Goal: Ask a question: Seek information or help from site administrators or community

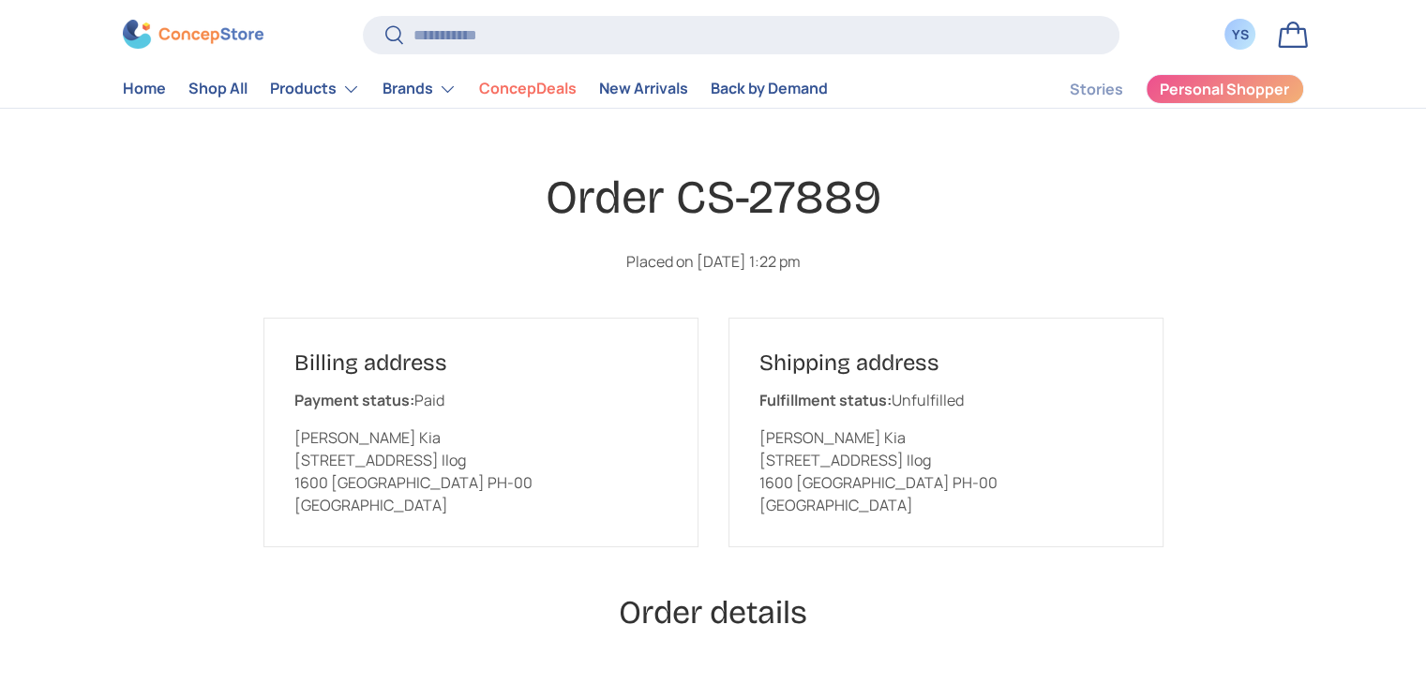
scroll to position [94, 0]
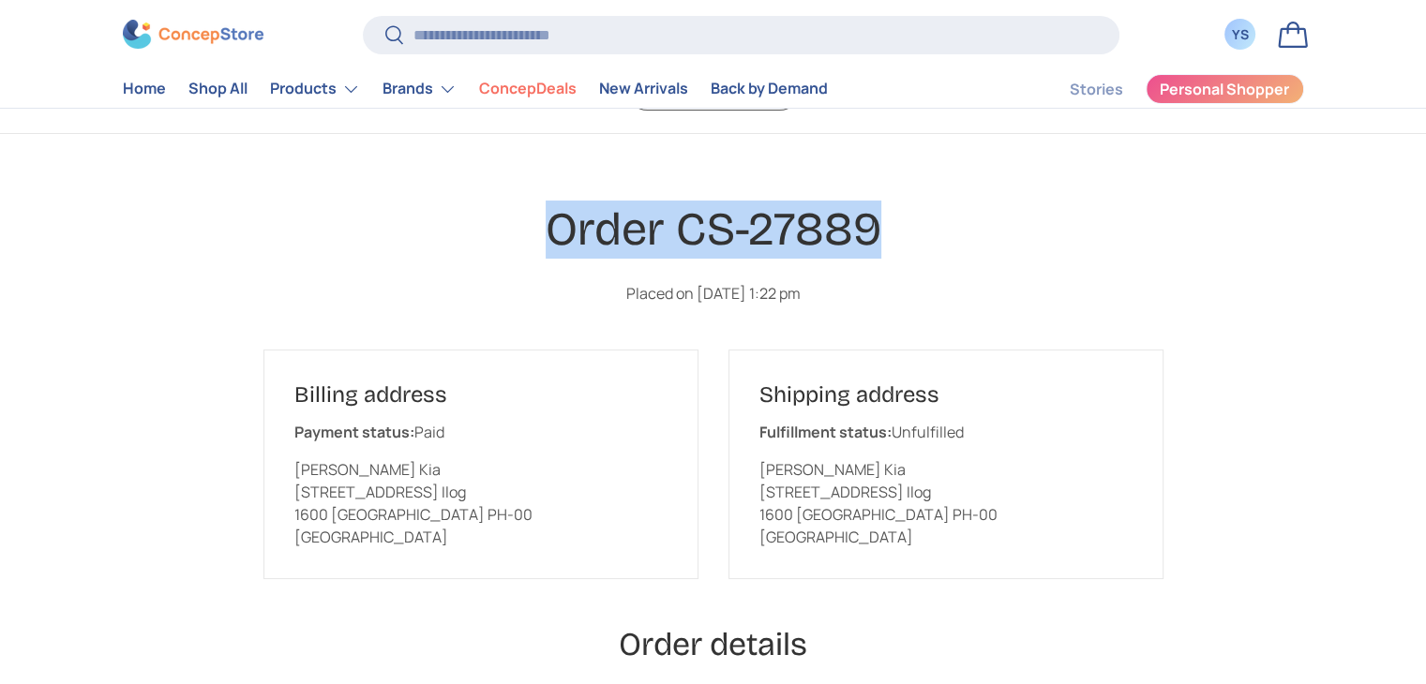
drag, startPoint x: 548, startPoint y: 229, endPoint x: 871, endPoint y: 226, distance: 322.5
click at [871, 226] on h1 "Order CS-27889" at bounding box center [713, 230] width 900 height 58
copy h1 "Order CS-27889"
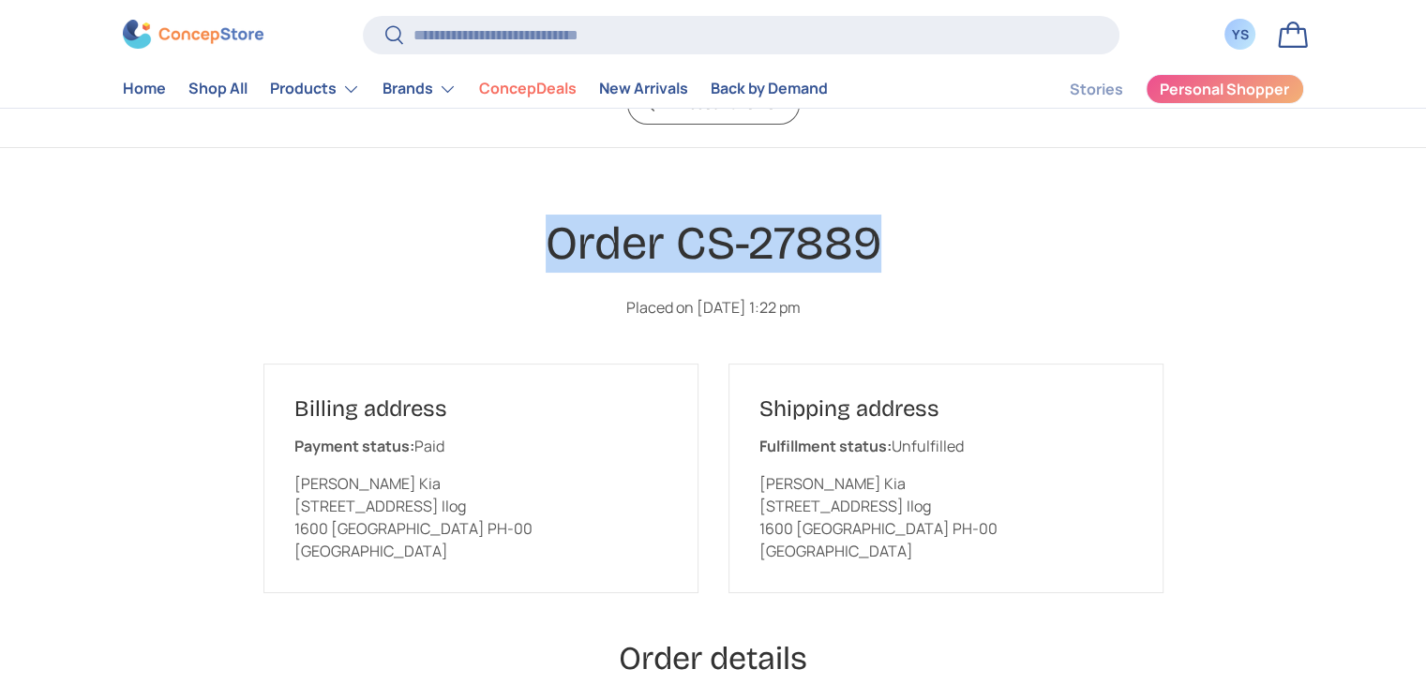
scroll to position [0, 0]
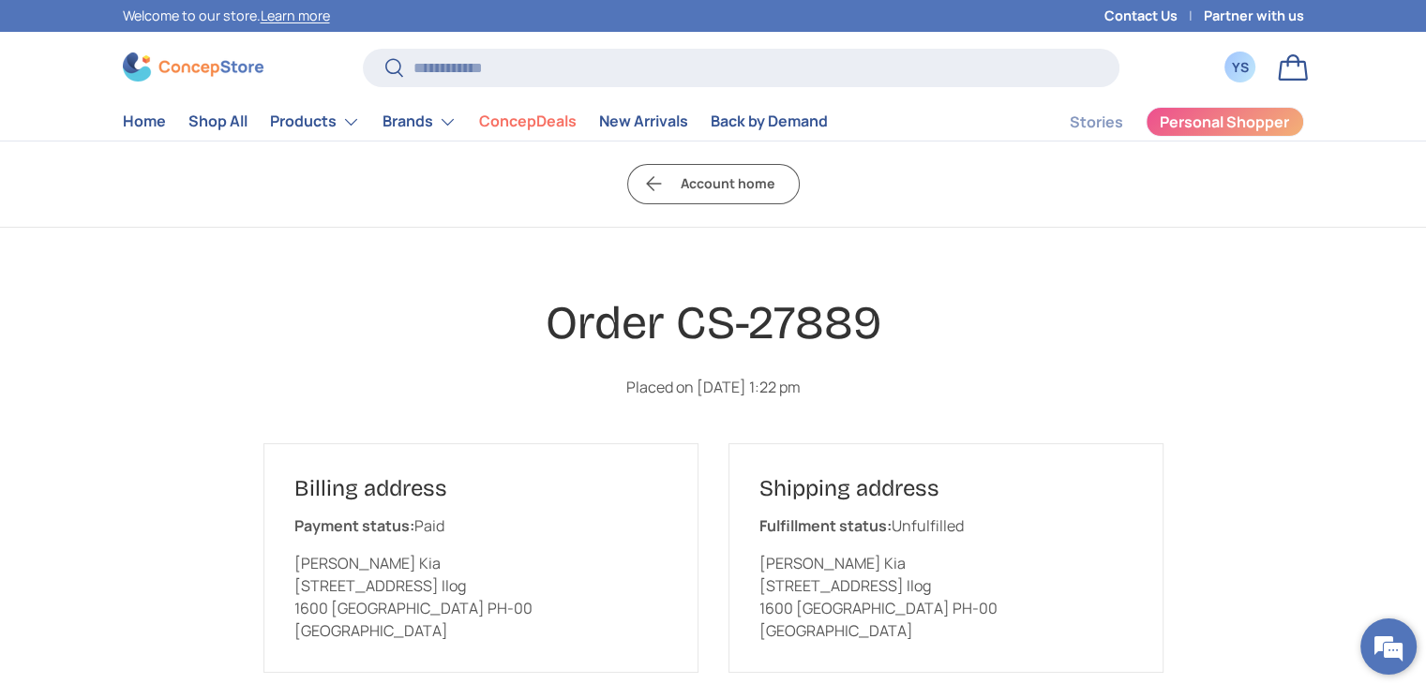
click at [1391, 636] on em at bounding box center [1388, 647] width 51 height 51
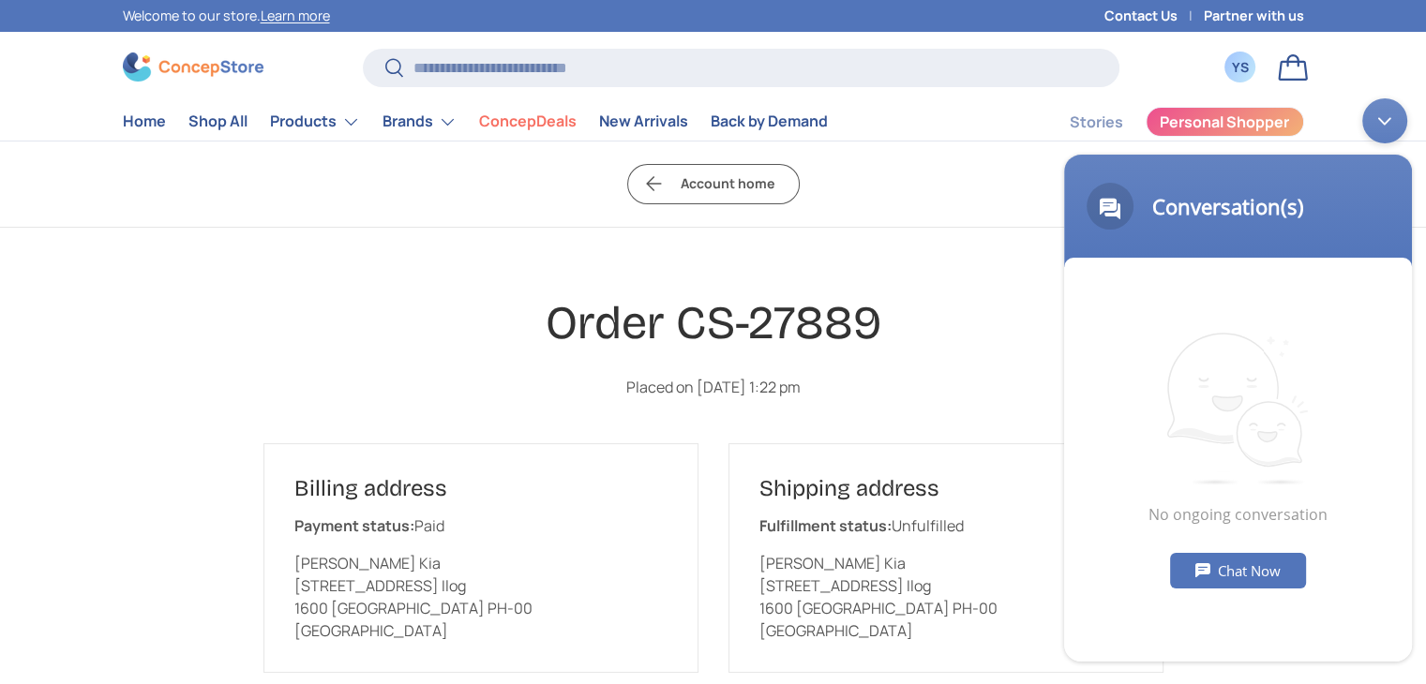
click at [1233, 558] on div "Chat Now" at bounding box center [1238, 570] width 136 height 36
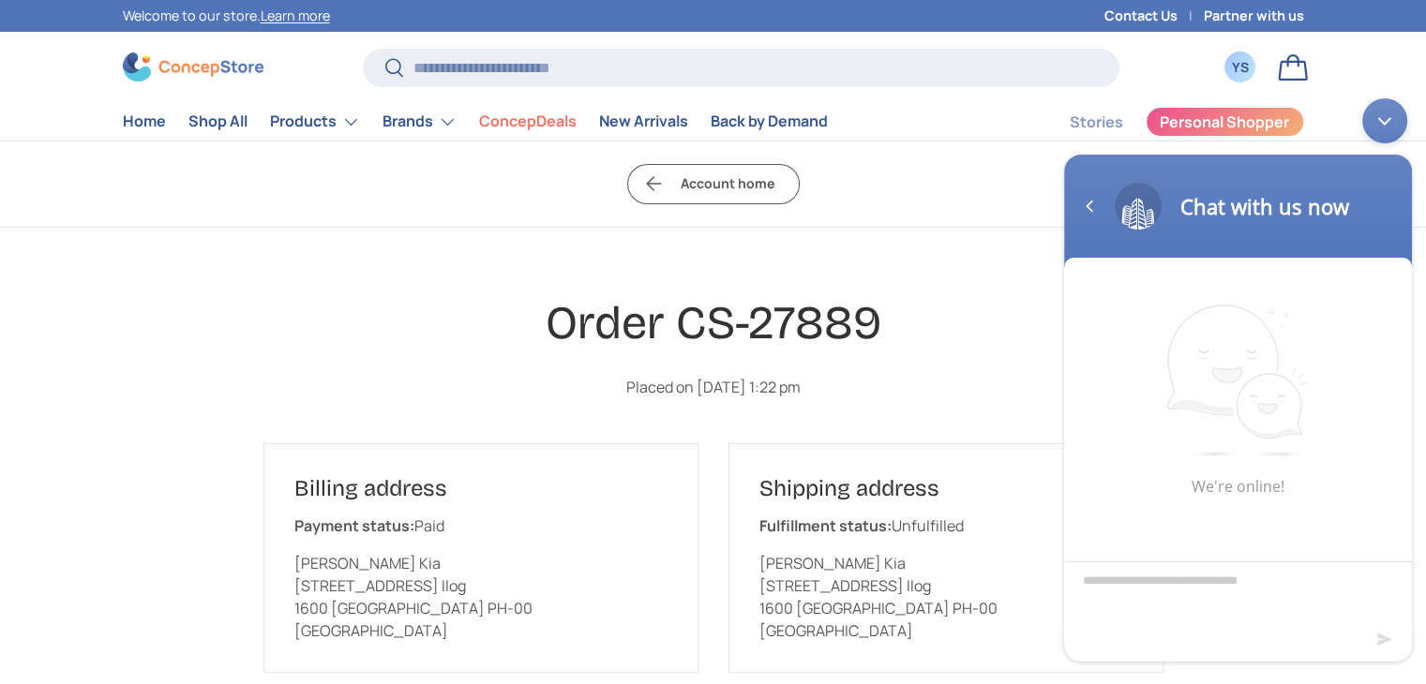
click at [1156, 593] on textarea "Type your message and hit 'Enter'" at bounding box center [1238, 594] width 348 height 66
type textarea "**********"
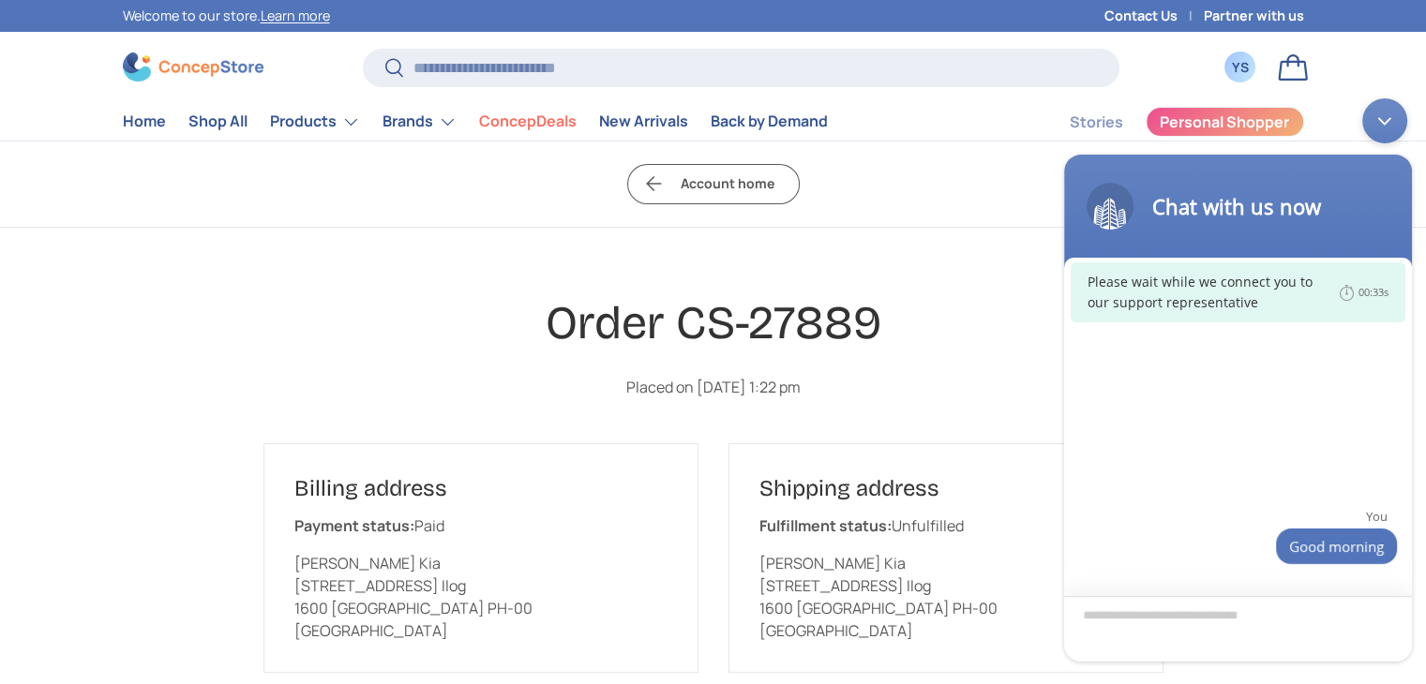
click at [1230, 624] on textarea "Type your message and hit 'Enter'" at bounding box center [1238, 628] width 348 height 66
click at [1160, 614] on textarea "Type your message and hit 'Enter'" at bounding box center [1238, 628] width 348 height 66
click at [1178, 618] on textarea "Type your message and hit 'Enter'" at bounding box center [1238, 628] width 348 height 66
paste textarea "**********"
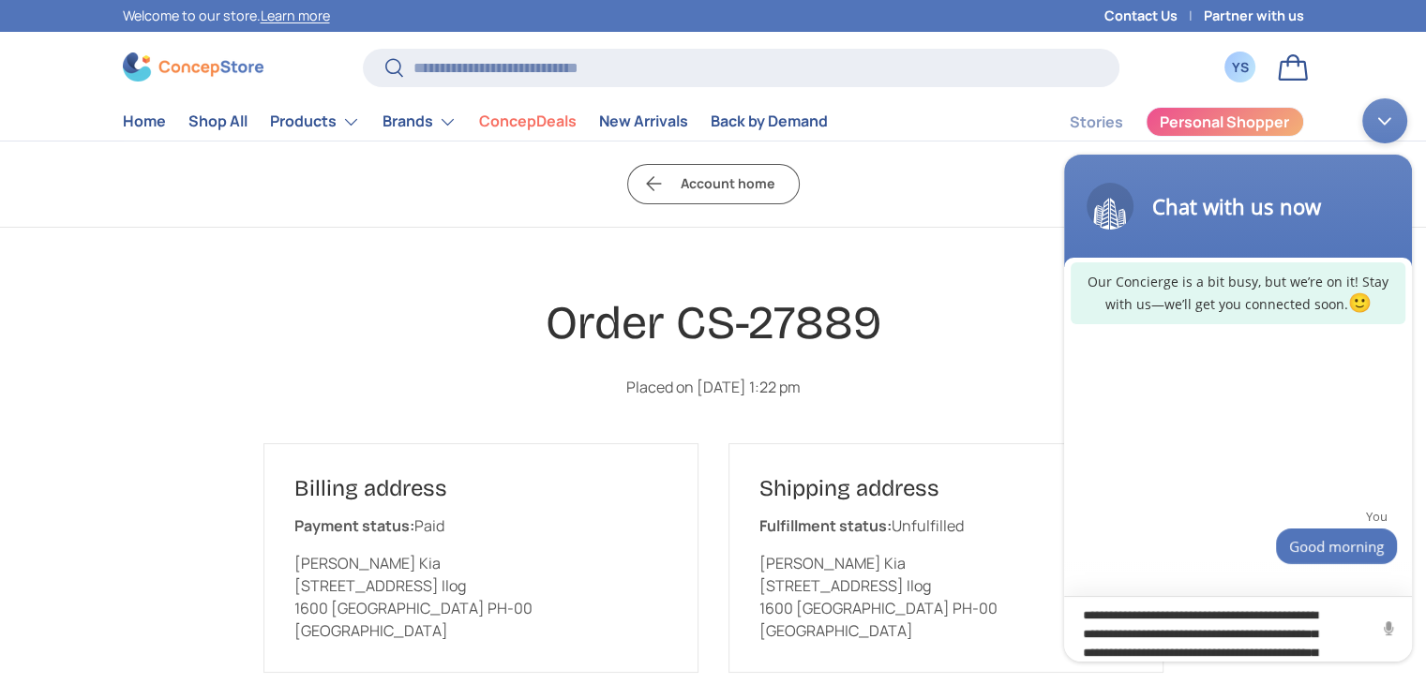
scroll to position [38, 0]
click at [1257, 614] on textarea "**********" at bounding box center [1238, 628] width 348 height 66
type textarea "**********"
click at [1283, 639] on textarea "**********" at bounding box center [1238, 628] width 348 height 66
click at [1287, 647] on textarea "**********" at bounding box center [1238, 628] width 348 height 66
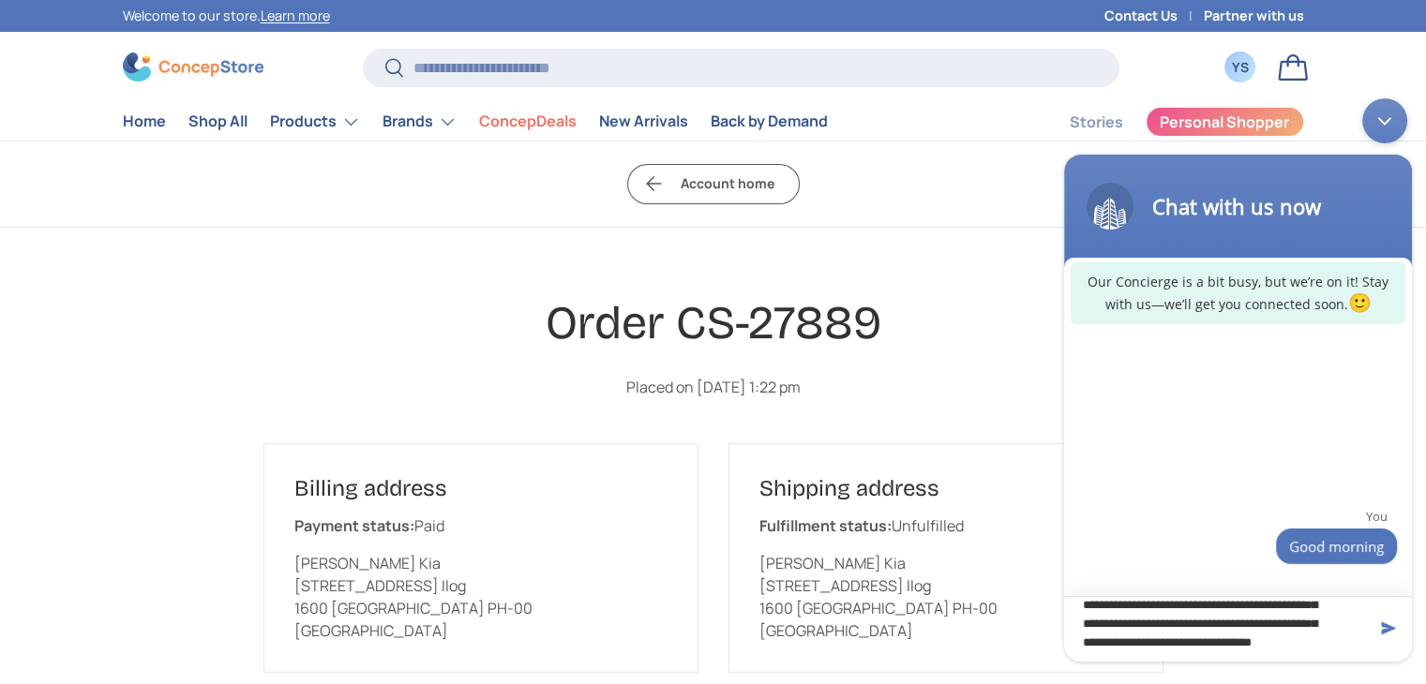
click at [1283, 650] on textarea "**********" at bounding box center [1238, 628] width 348 height 66
click at [1380, 632] on span at bounding box center [1388, 627] width 19 height 19
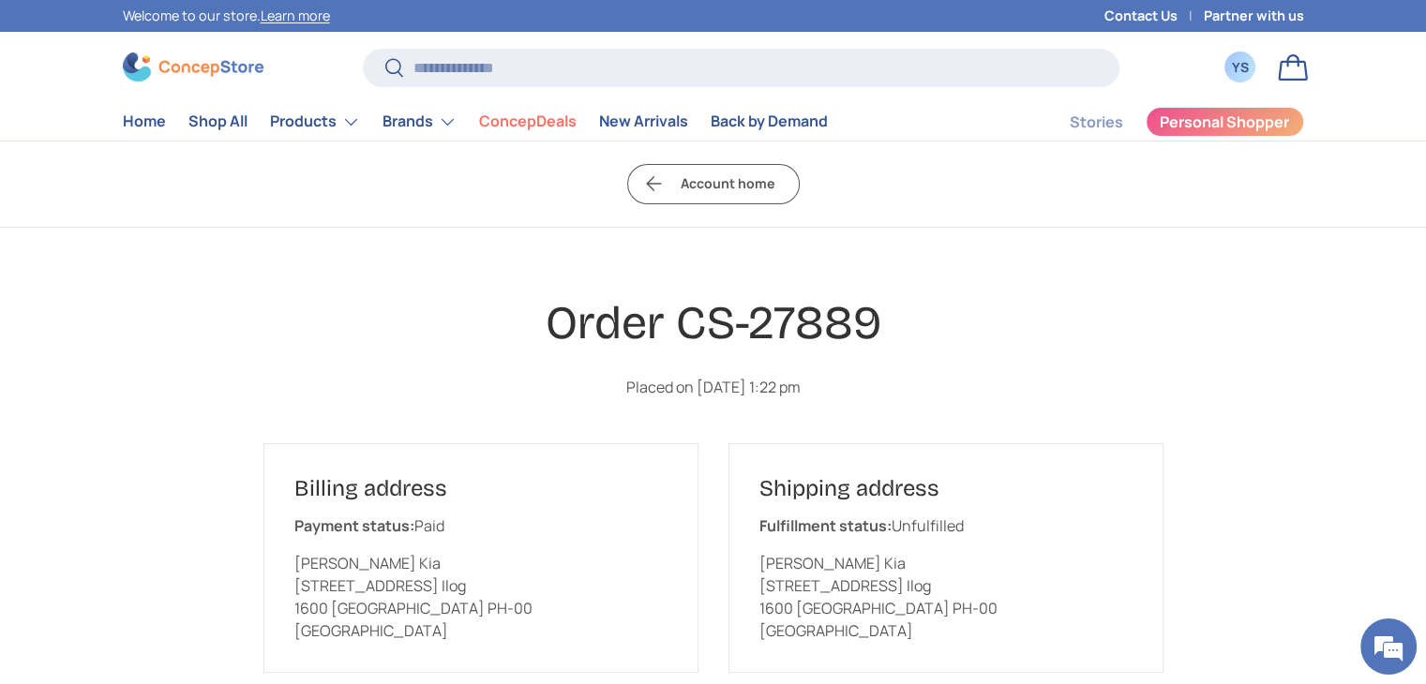
scroll to position [0, 0]
click at [1376, 647] on em at bounding box center [1388, 647] width 51 height 51
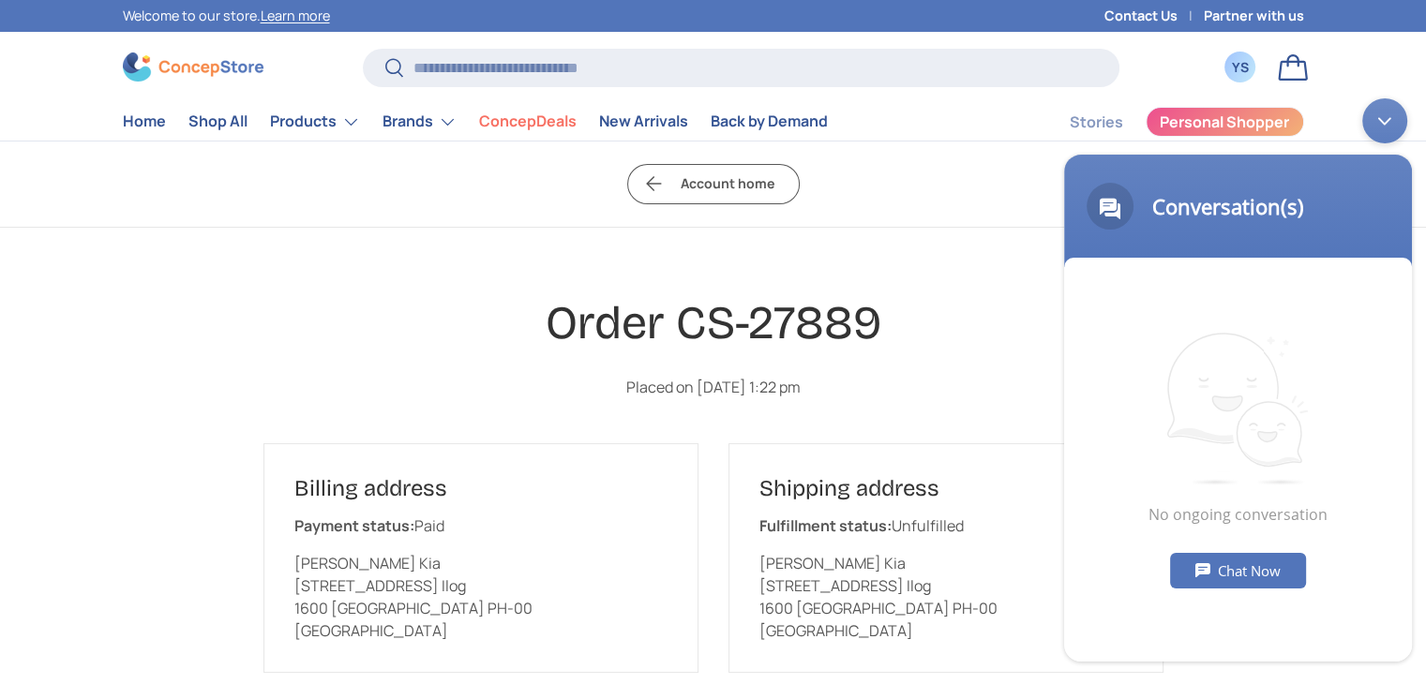
click at [1232, 568] on div "Chat Now" at bounding box center [1238, 570] width 136 height 36
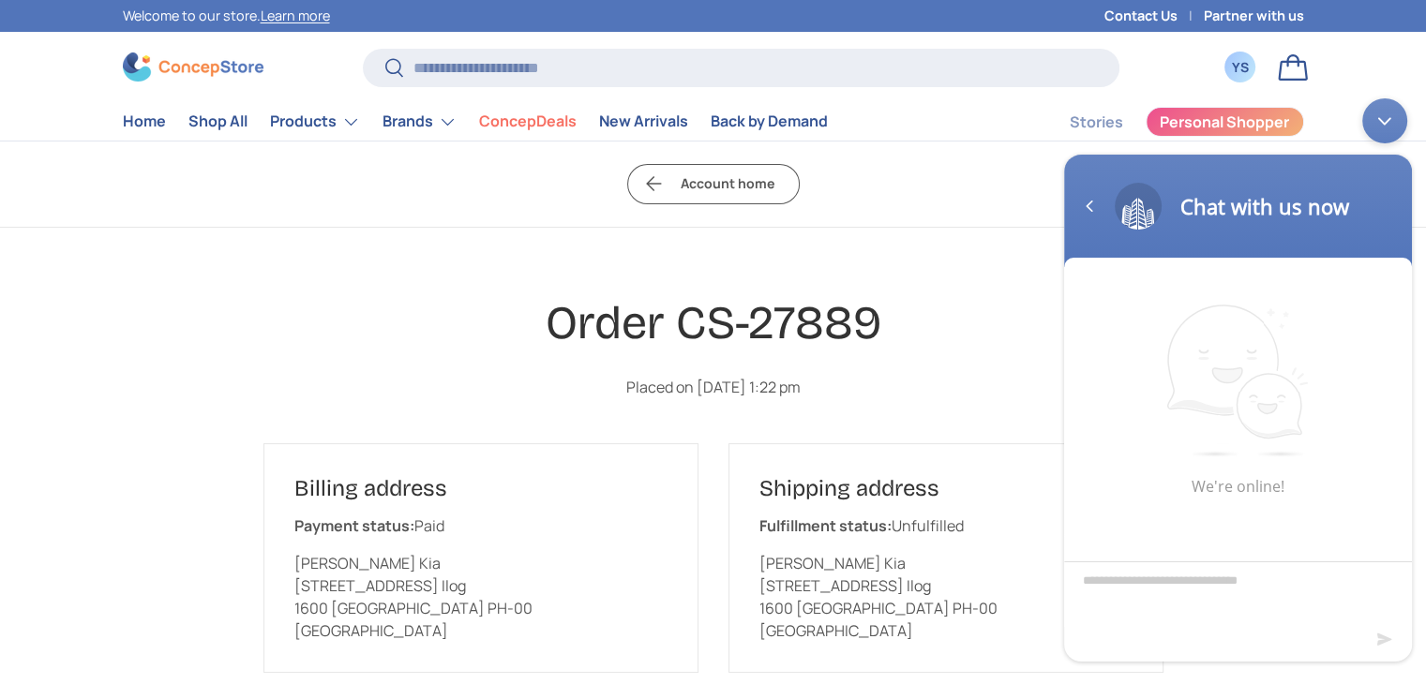
click at [1146, 595] on textarea "Type your message and hit 'Enter'" at bounding box center [1238, 594] width 348 height 66
type textarea "**"
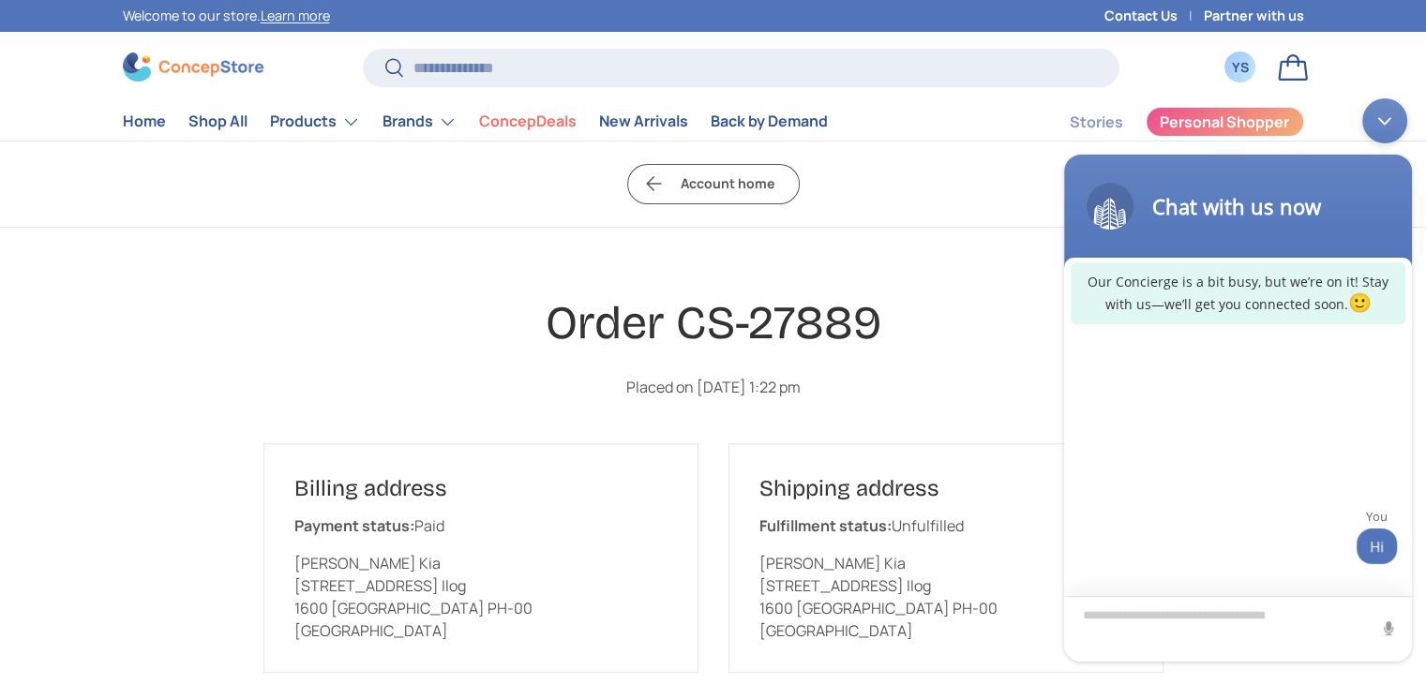
click at [1206, 623] on textarea "Type your message and hit 'Enter'" at bounding box center [1238, 628] width 348 height 66
click at [1207, 623] on textarea "Type your message and hit 'Enter'" at bounding box center [1238, 628] width 348 height 66
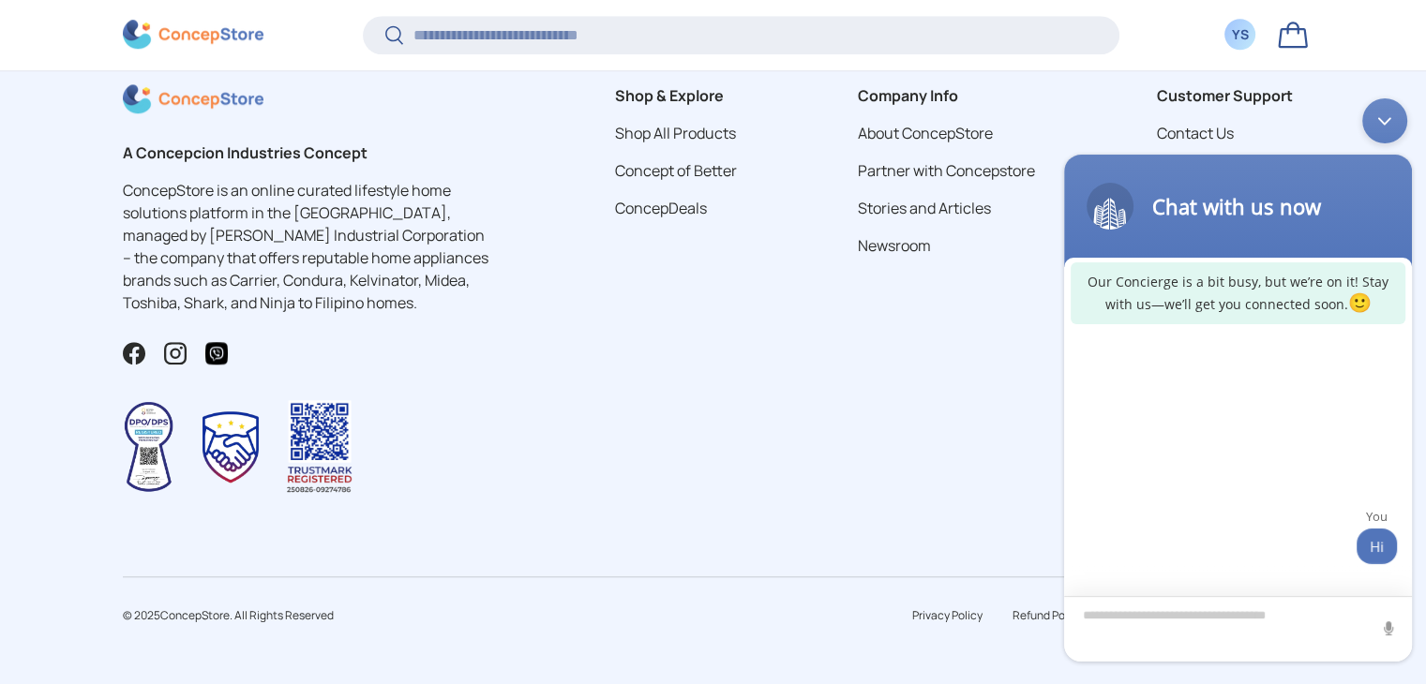
scroll to position [1643, 0]
click at [1027, 612] on link "Refund Policy" at bounding box center [1048, 616] width 70 height 16
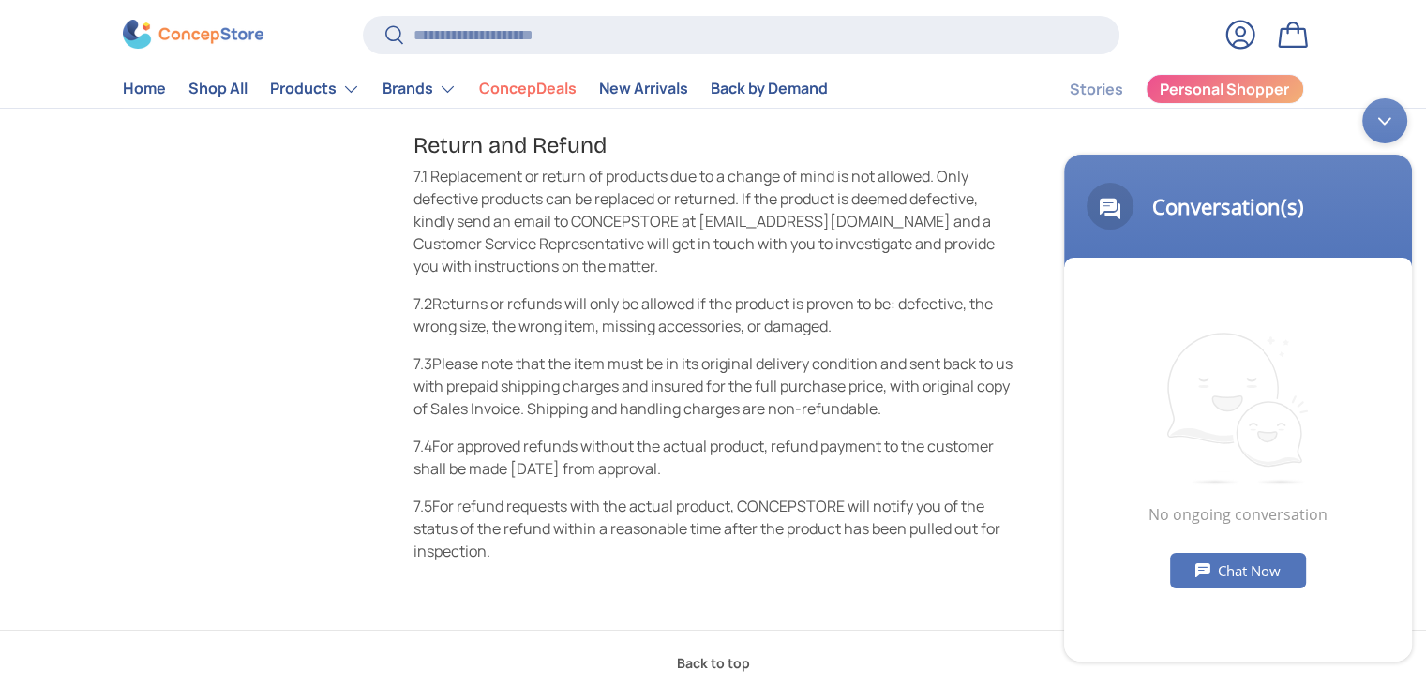
scroll to position [188, 0]
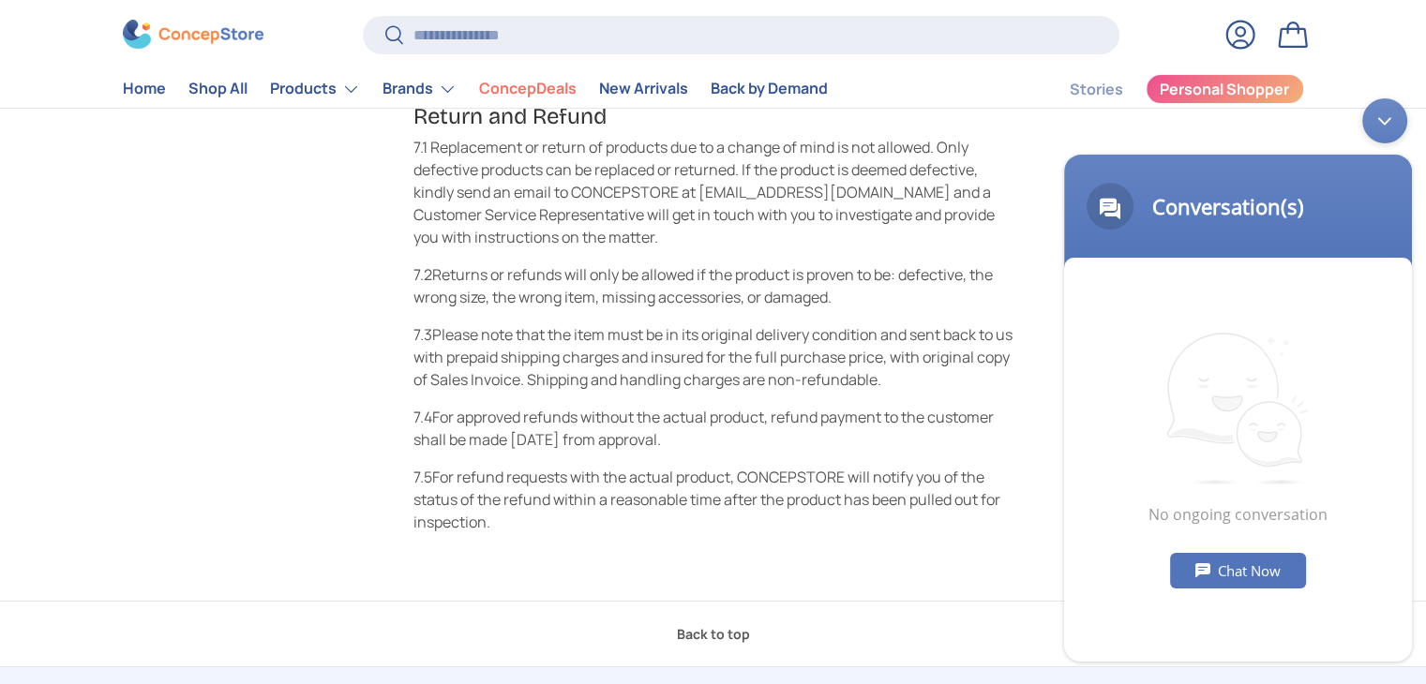
click at [1242, 561] on div "Chat Now" at bounding box center [1238, 570] width 136 height 36
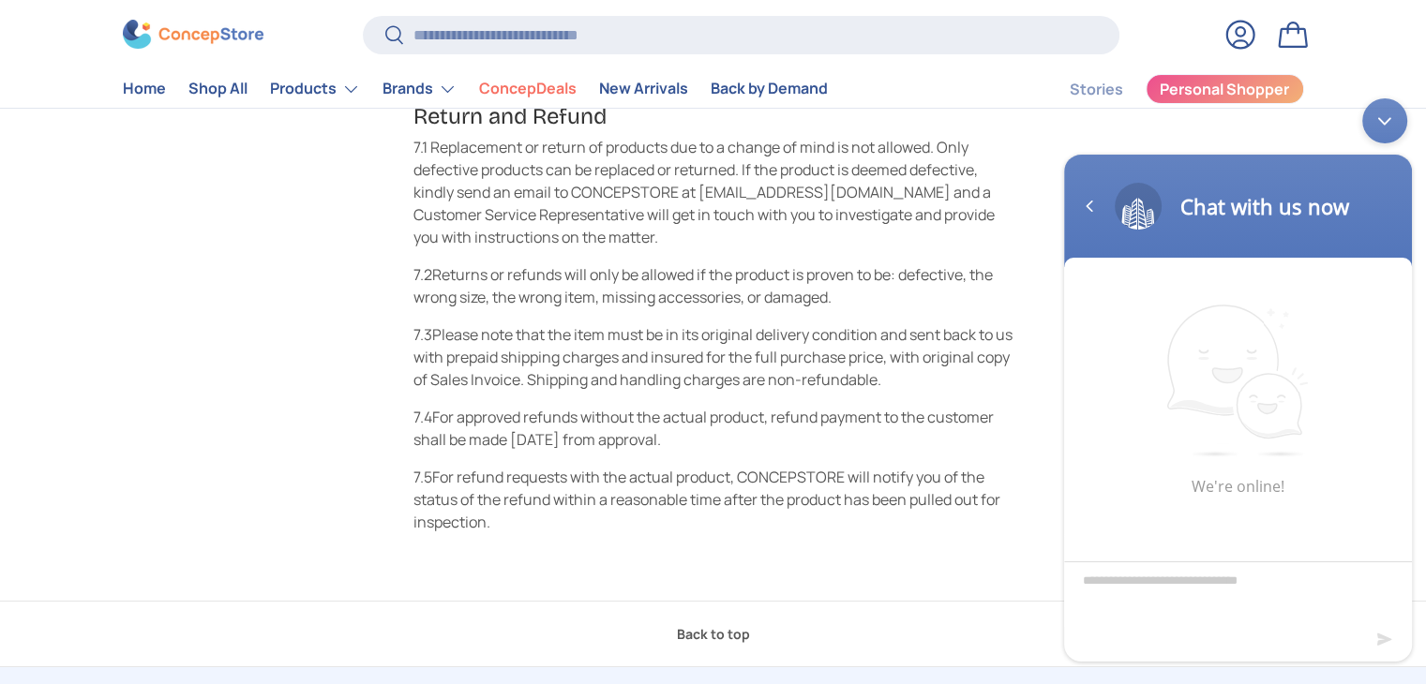
click at [1174, 589] on textarea "Type your message and hit 'Enter'" at bounding box center [1238, 594] width 348 height 66
type textarea "**"
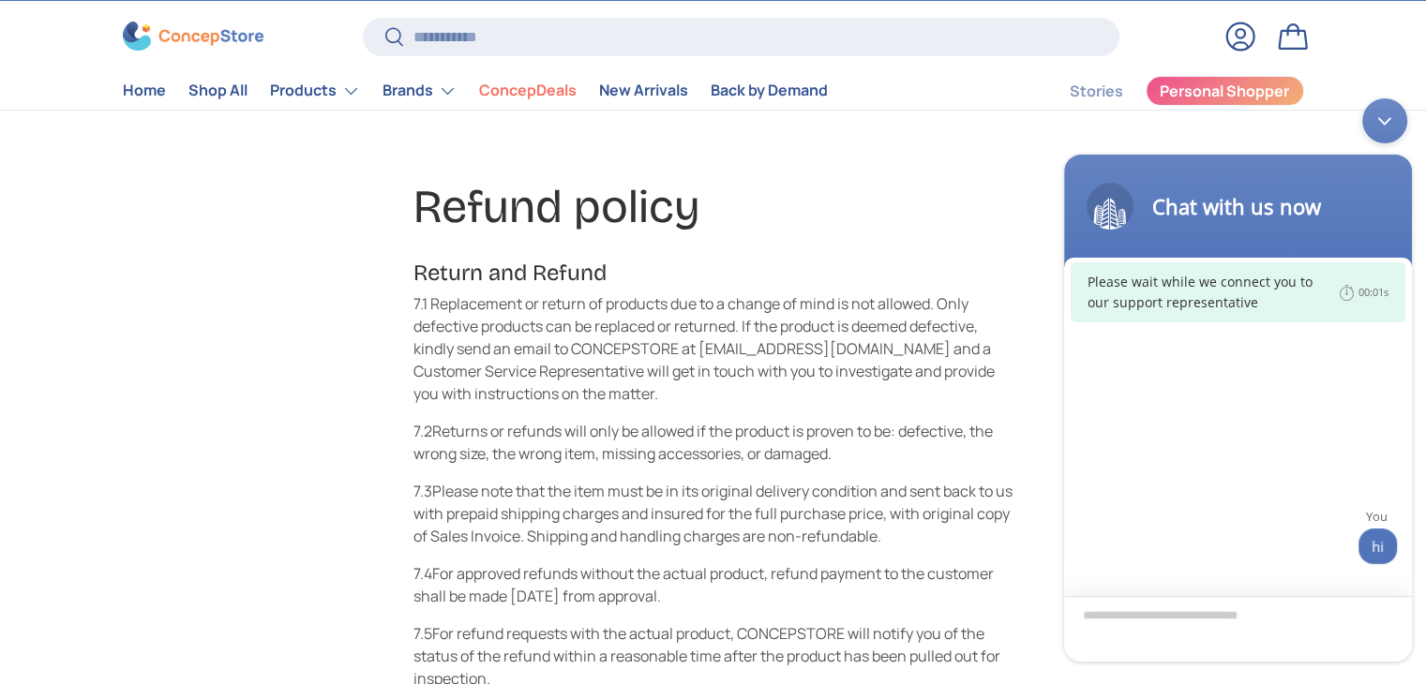
scroll to position [0, 0]
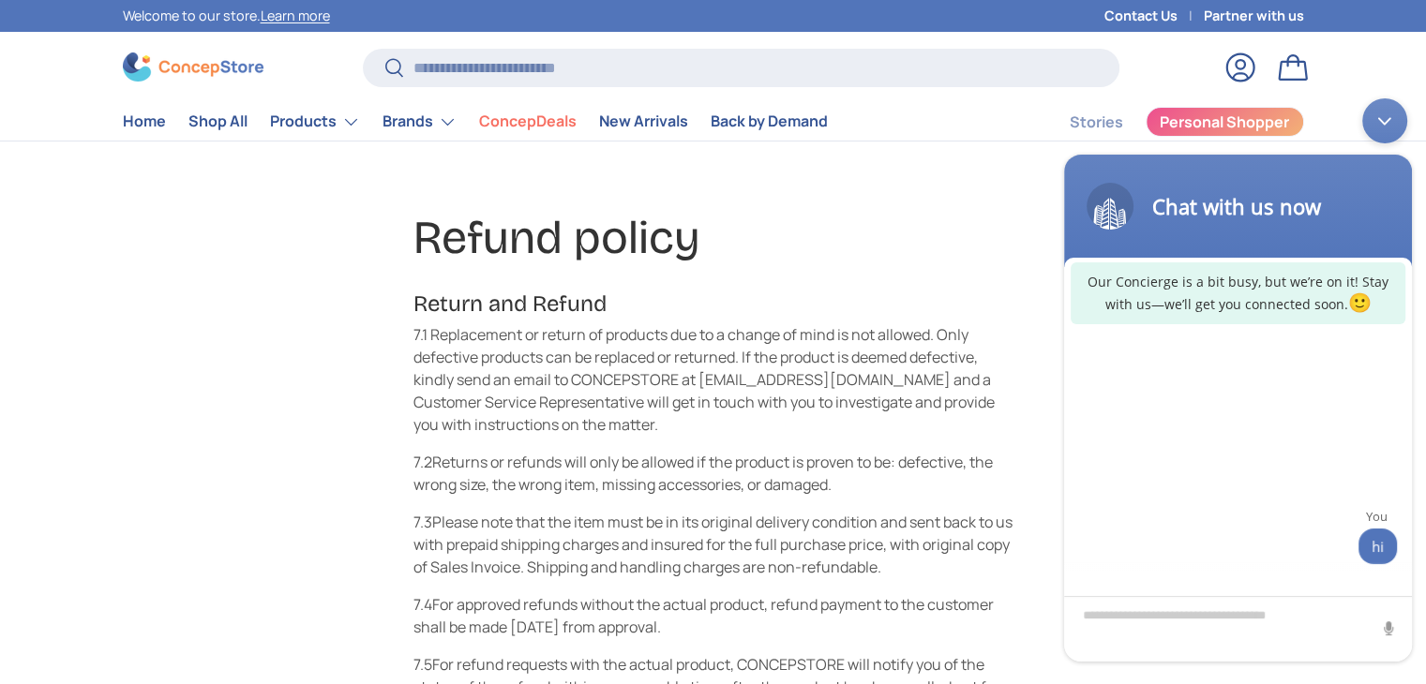
click at [1127, 18] on link "Contact Us" at bounding box center [1153, 16] width 99 height 21
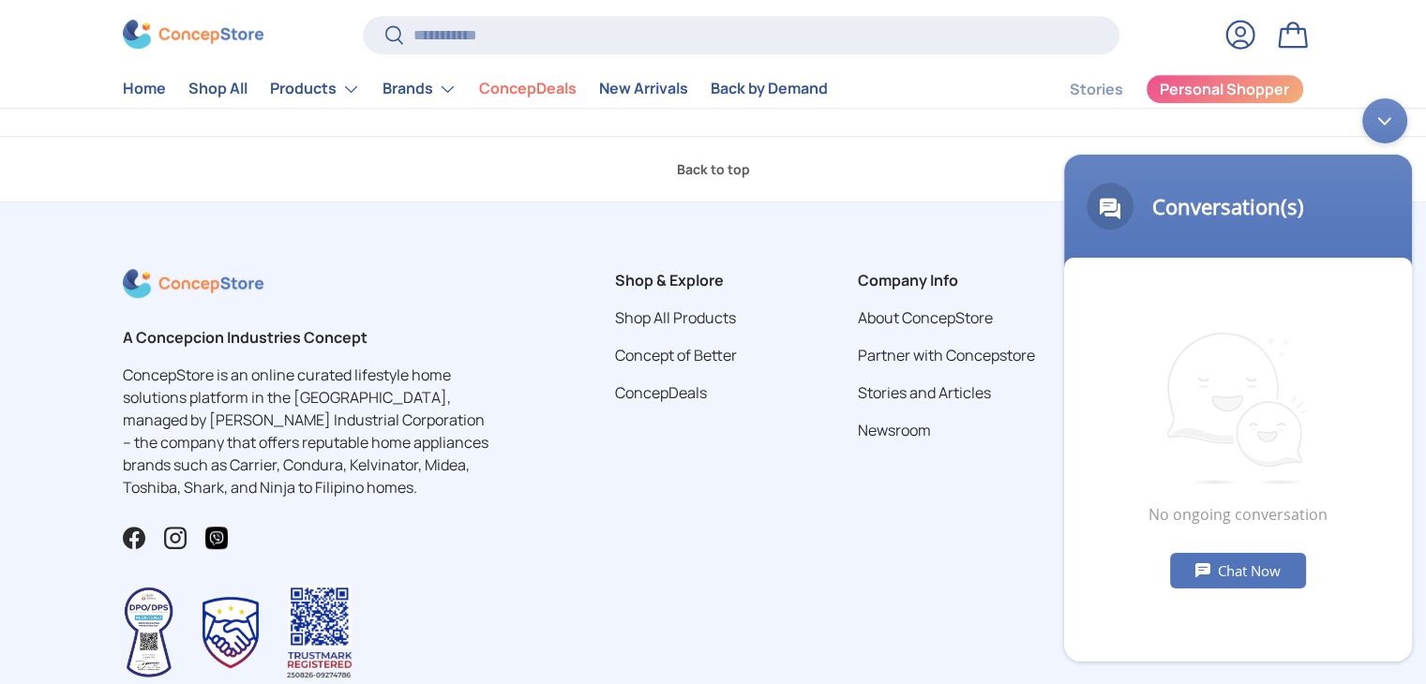
scroll to position [767, 0]
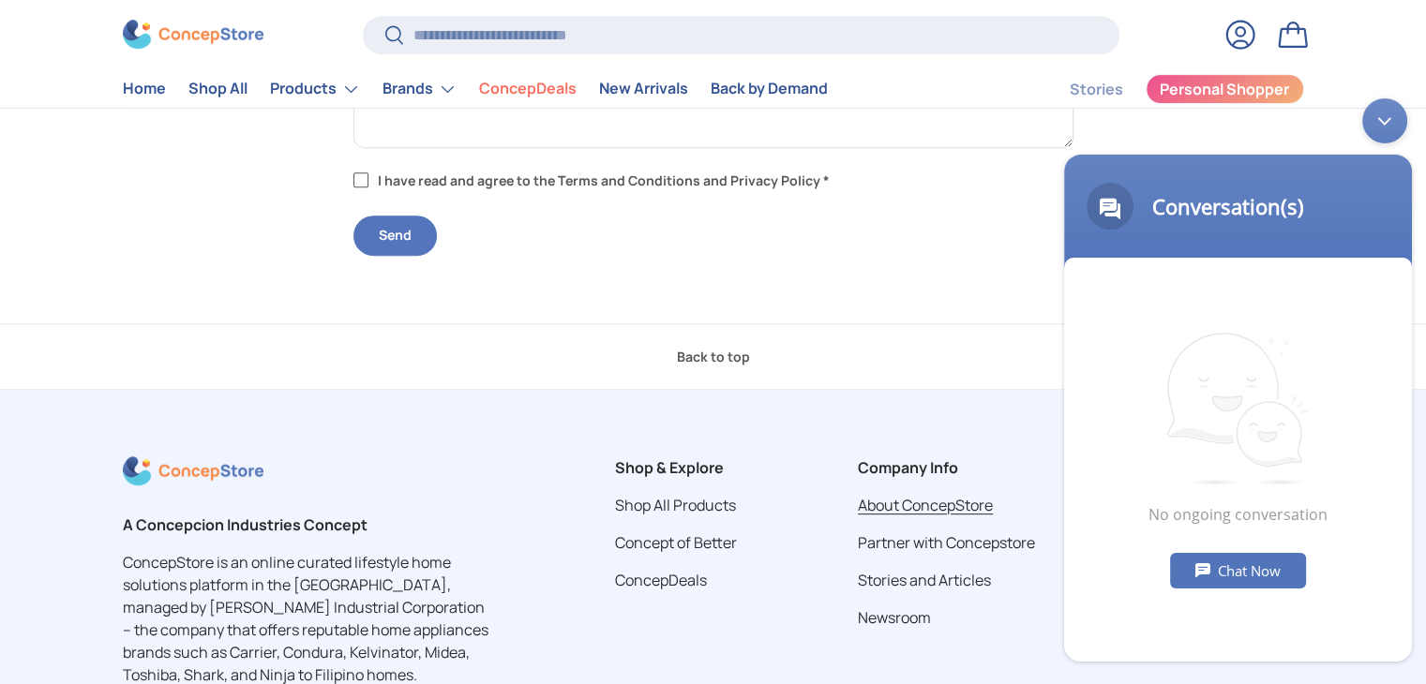
click at [935, 503] on link "About ConcepStore" at bounding box center [925, 505] width 135 height 21
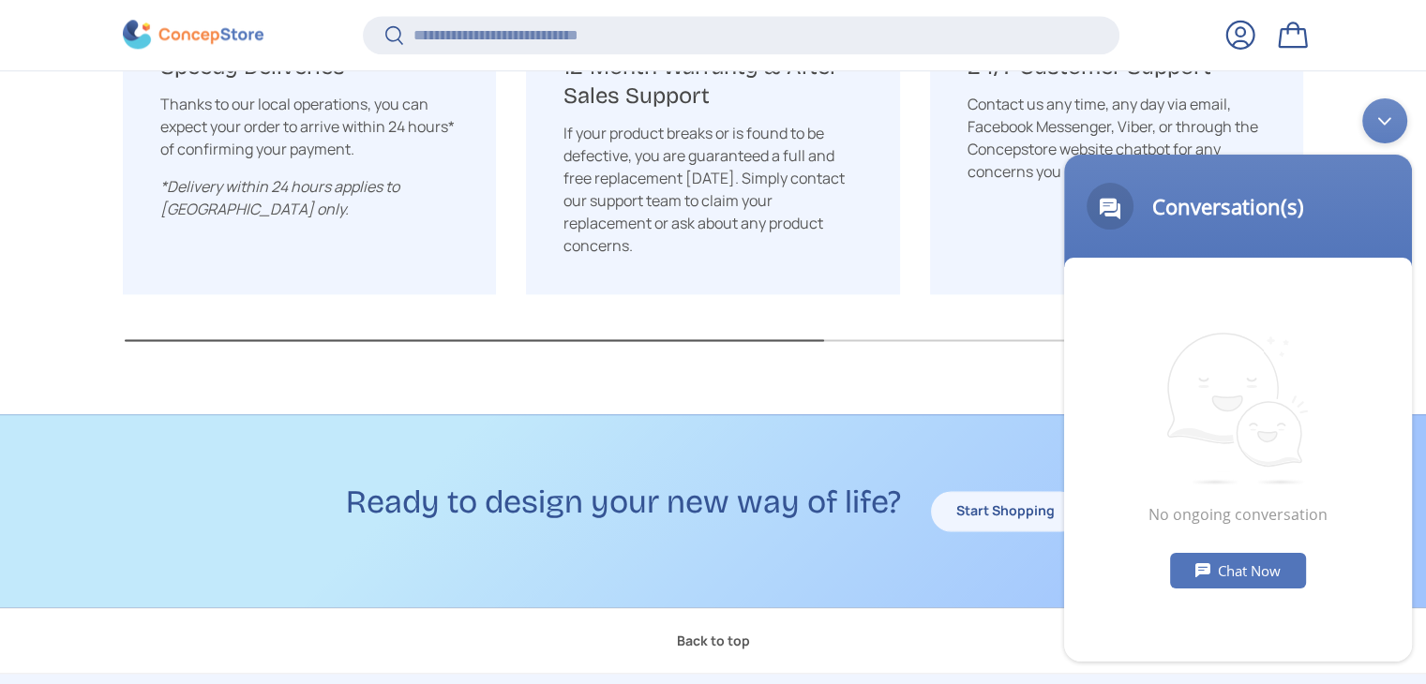
scroll to position [2546, 0]
click at [1104, 108] on body "Conversation(s) We're online! No ongoing conversation Chat Now" at bounding box center [1238, 379] width 367 height 582
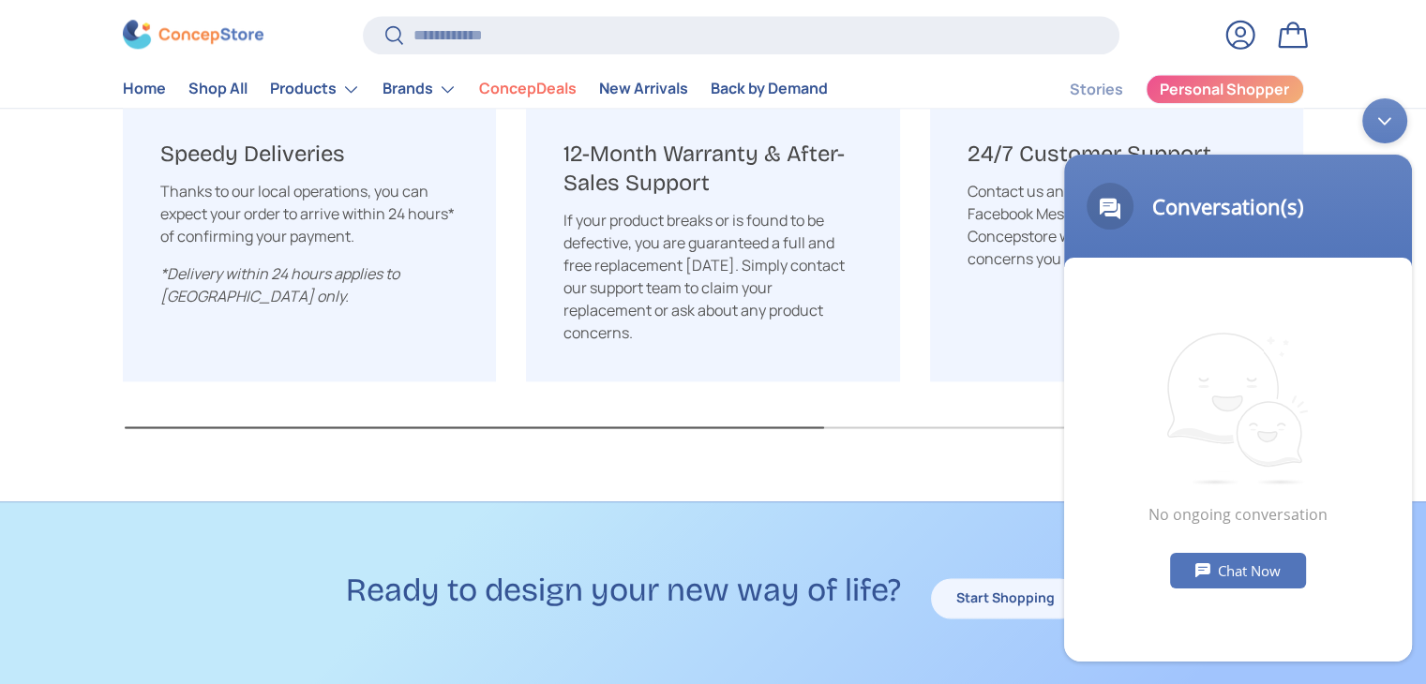
scroll to position [2438, 0]
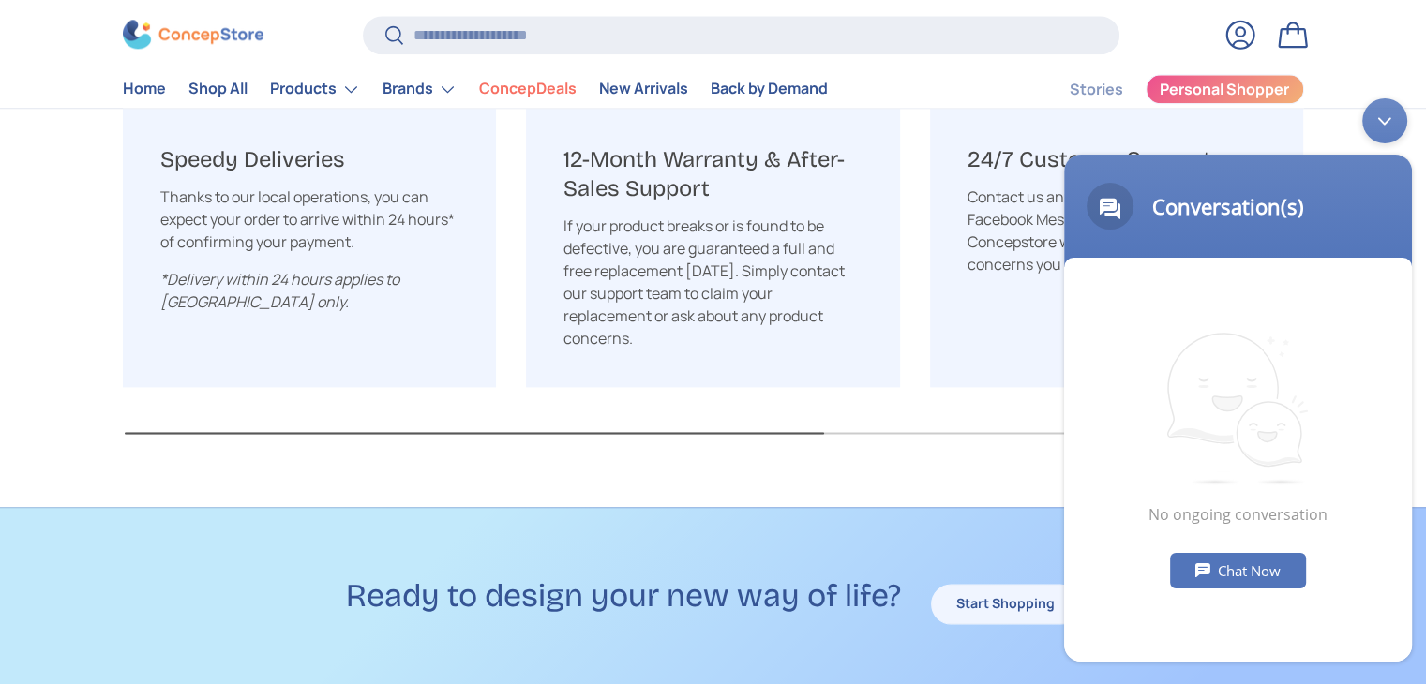
click at [1019, 145] on h3 "24/7 Customer Support" at bounding box center [1090, 159] width 244 height 29
click at [1011, 187] on p "Contact us any time, any day via email, Facebook Messenger, Viber, or through t…" at bounding box center [1117, 231] width 299 height 90
click at [1388, 119] on div "Minimize live chat window" at bounding box center [1384, 120] width 45 height 45
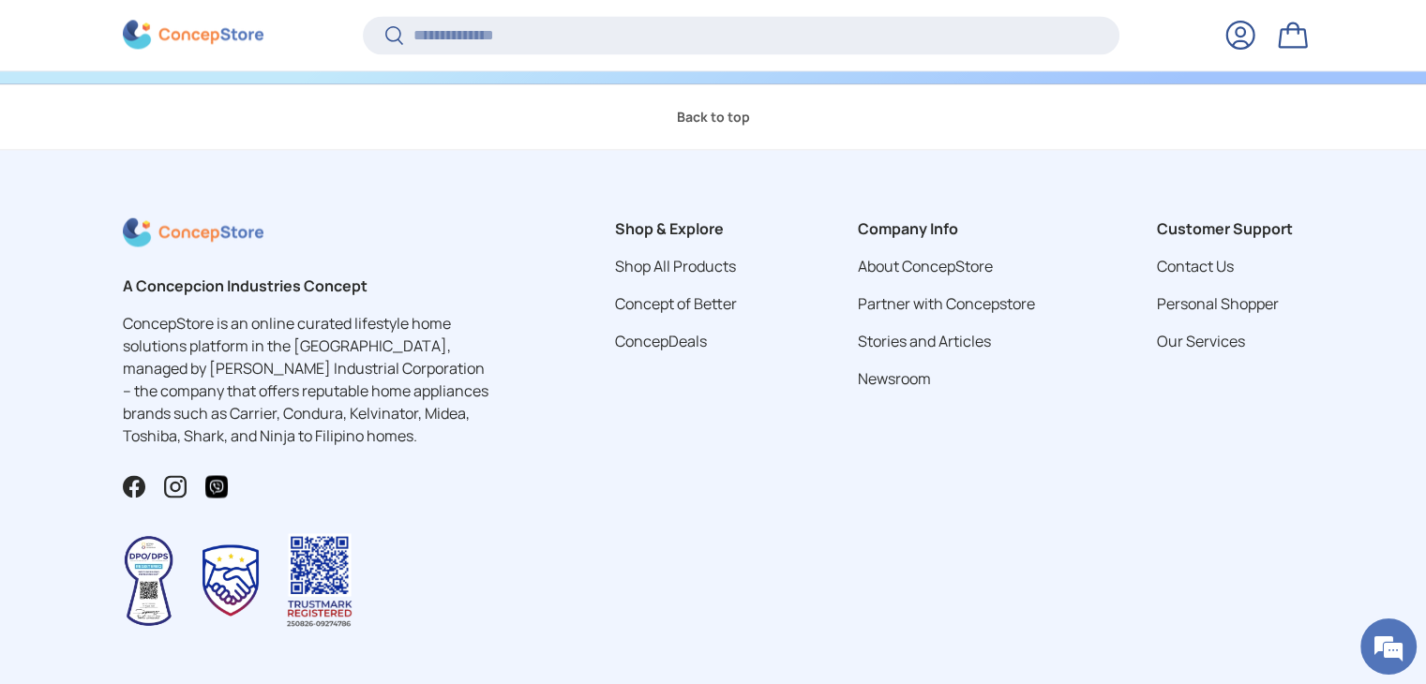
scroll to position [3188, 0]
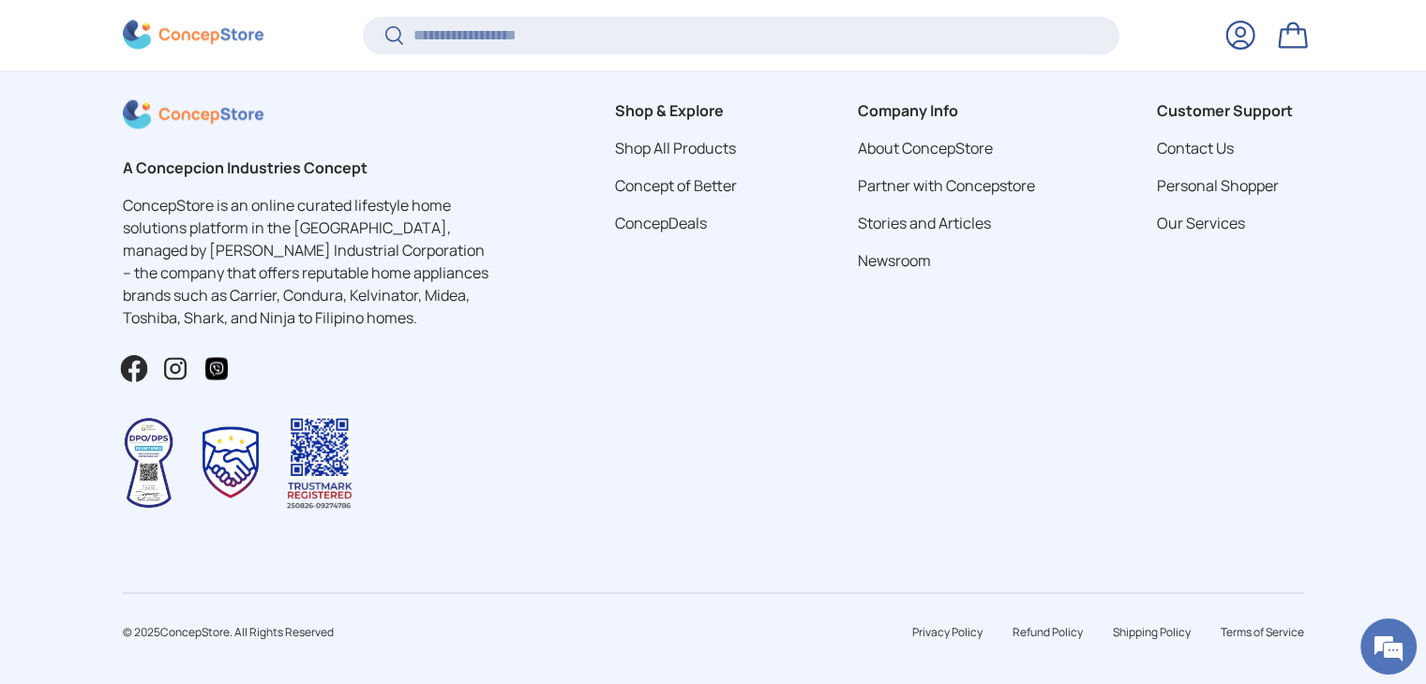
click at [127, 355] on link "Facebook" at bounding box center [133, 368] width 41 height 41
click at [1395, 643] on em at bounding box center [1388, 647] width 51 height 51
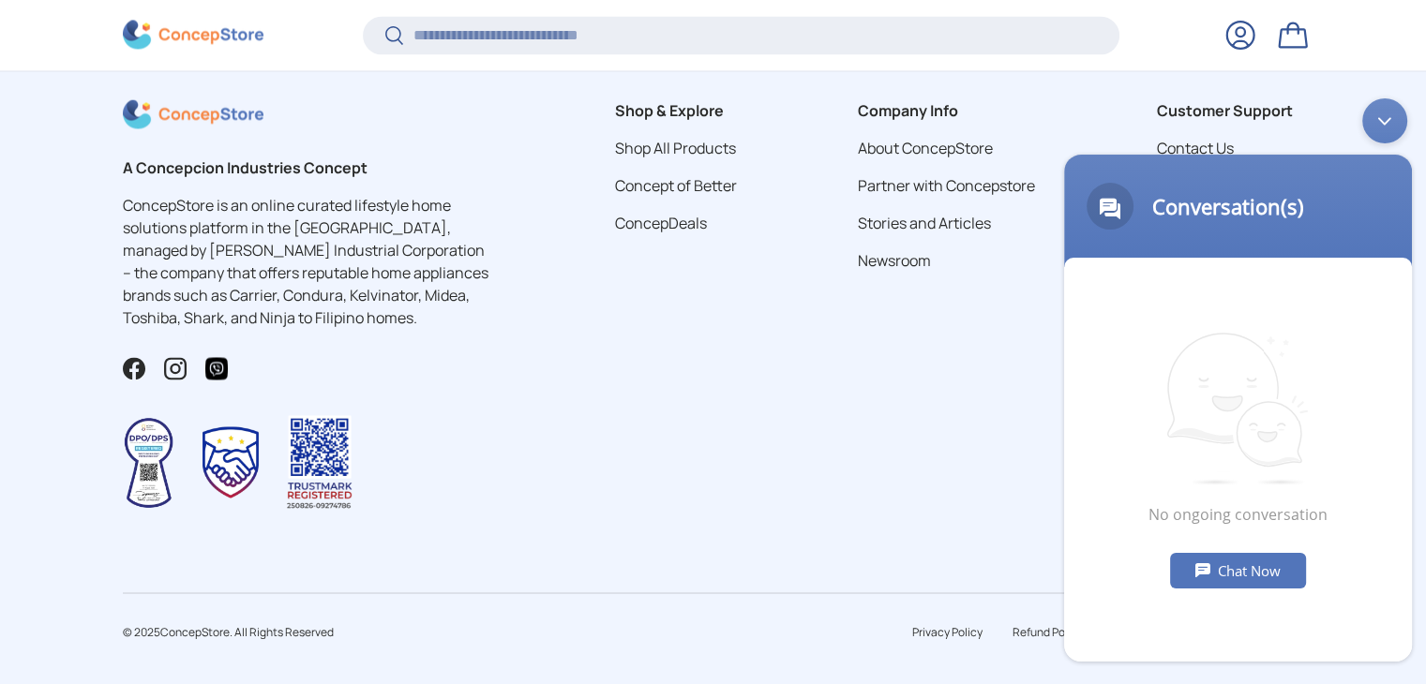
click at [1216, 565] on div "Chat Now" at bounding box center [1238, 570] width 136 height 36
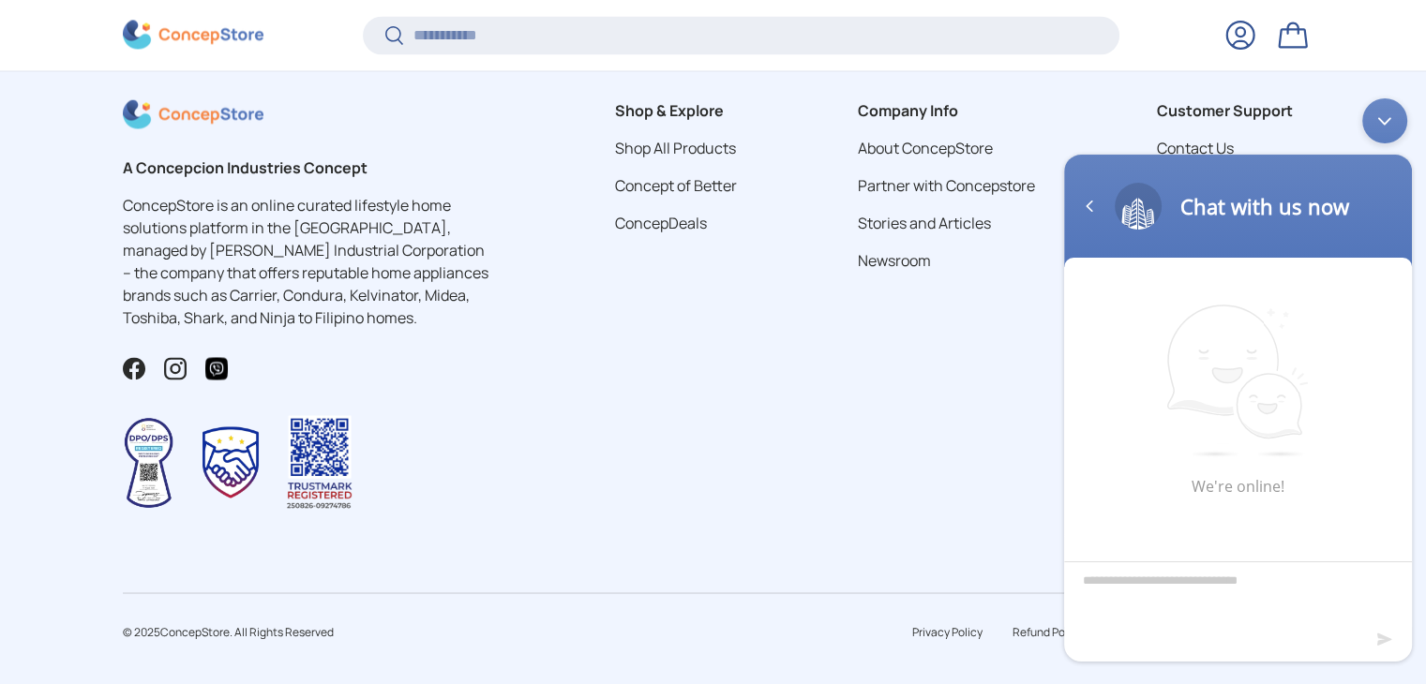
click at [1227, 598] on textarea "Type your message and hit 'Enter'" at bounding box center [1238, 594] width 348 height 66
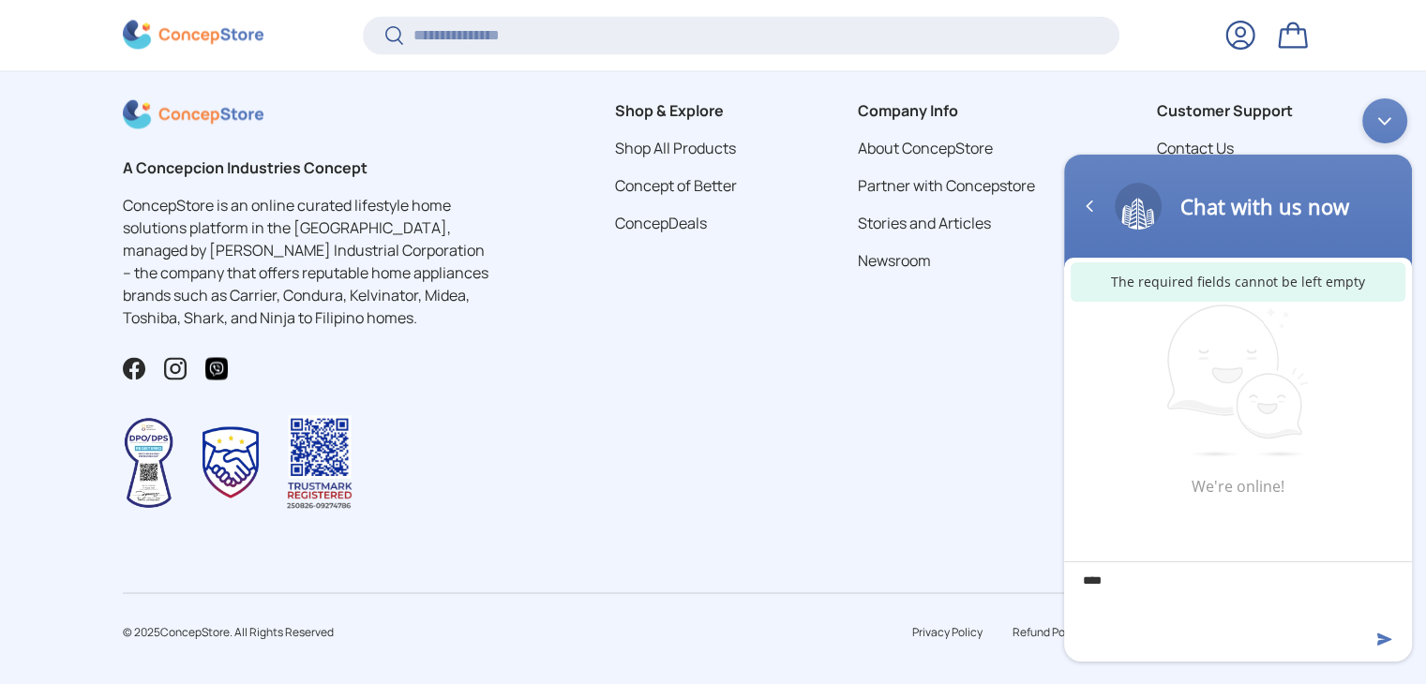
type textarea "*****"
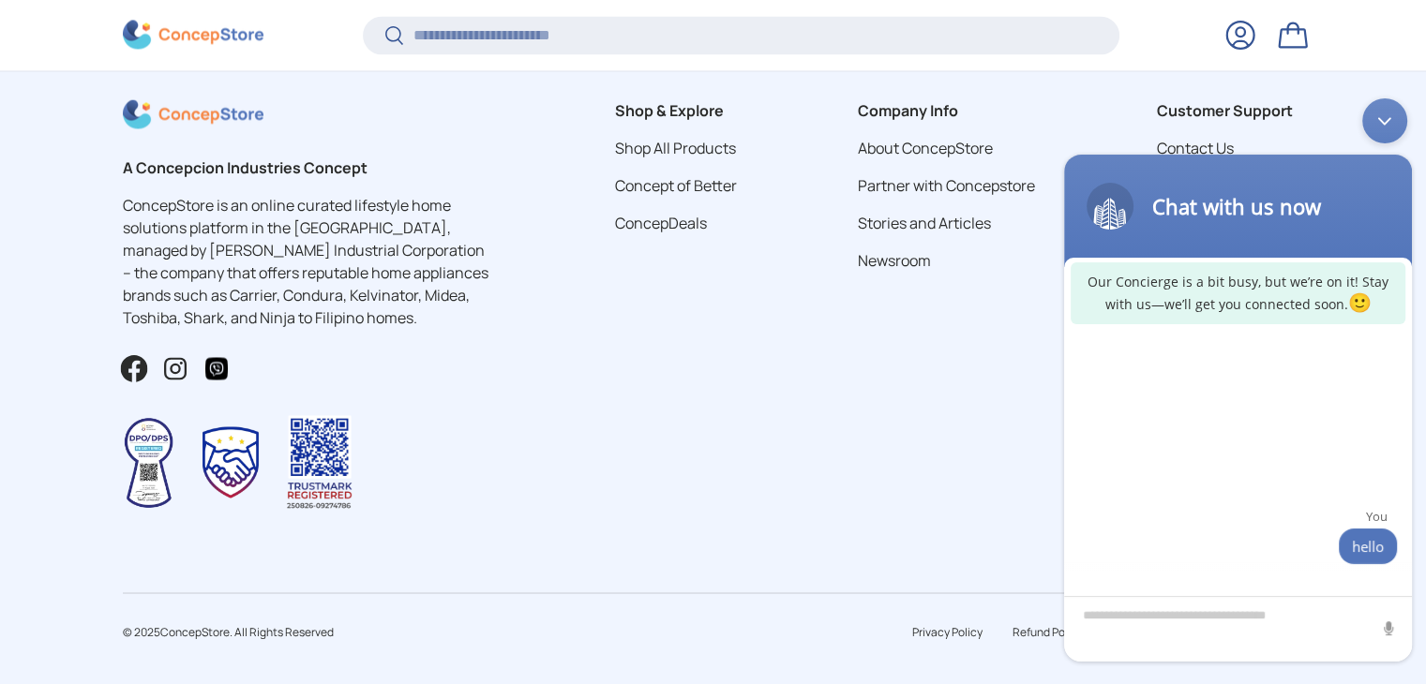
click at [137, 350] on link "Facebook" at bounding box center [133, 368] width 41 height 41
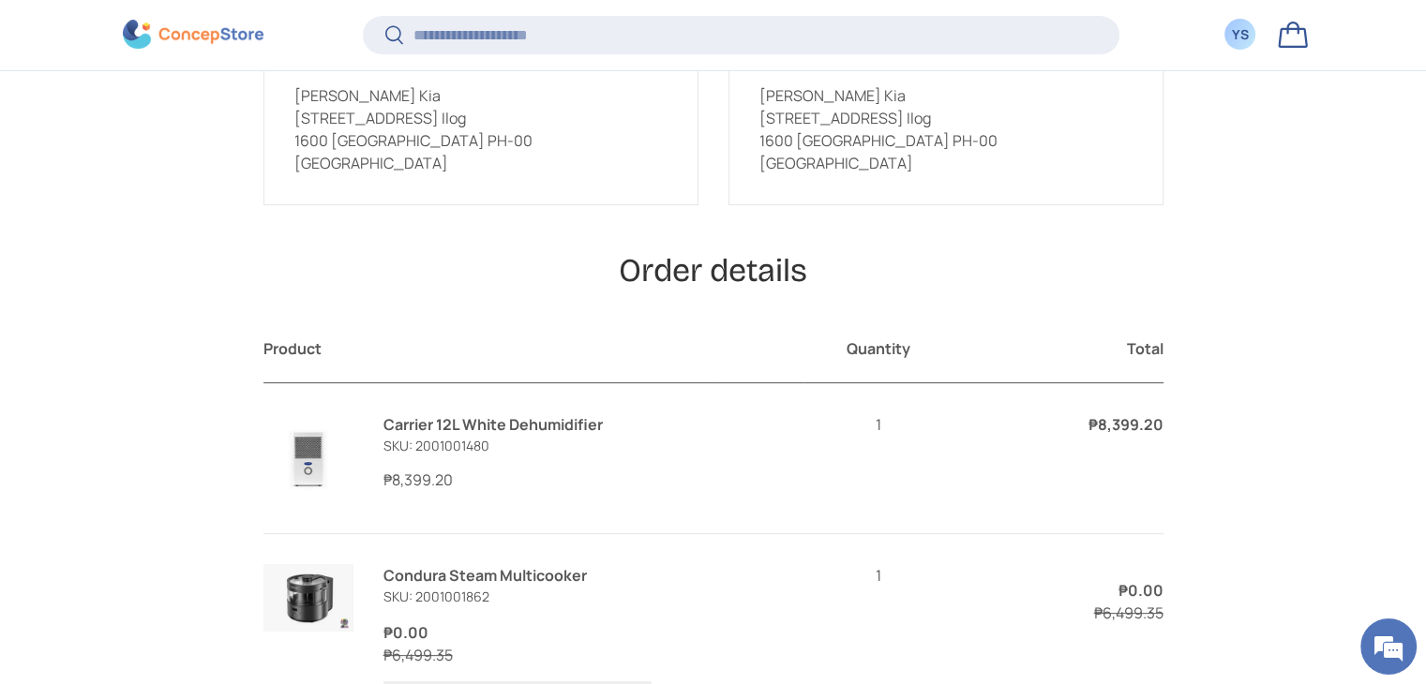
scroll to position [671, 0]
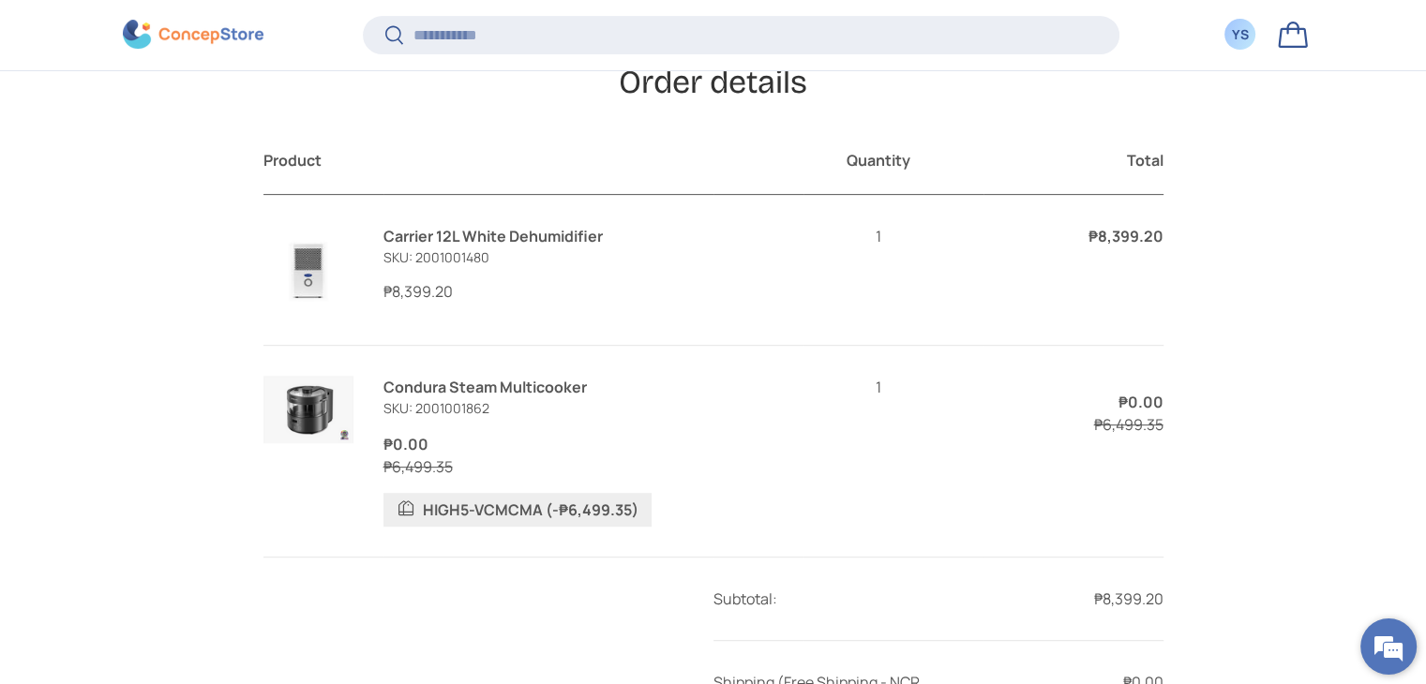
click at [1388, 652] on em at bounding box center [1388, 647] width 51 height 51
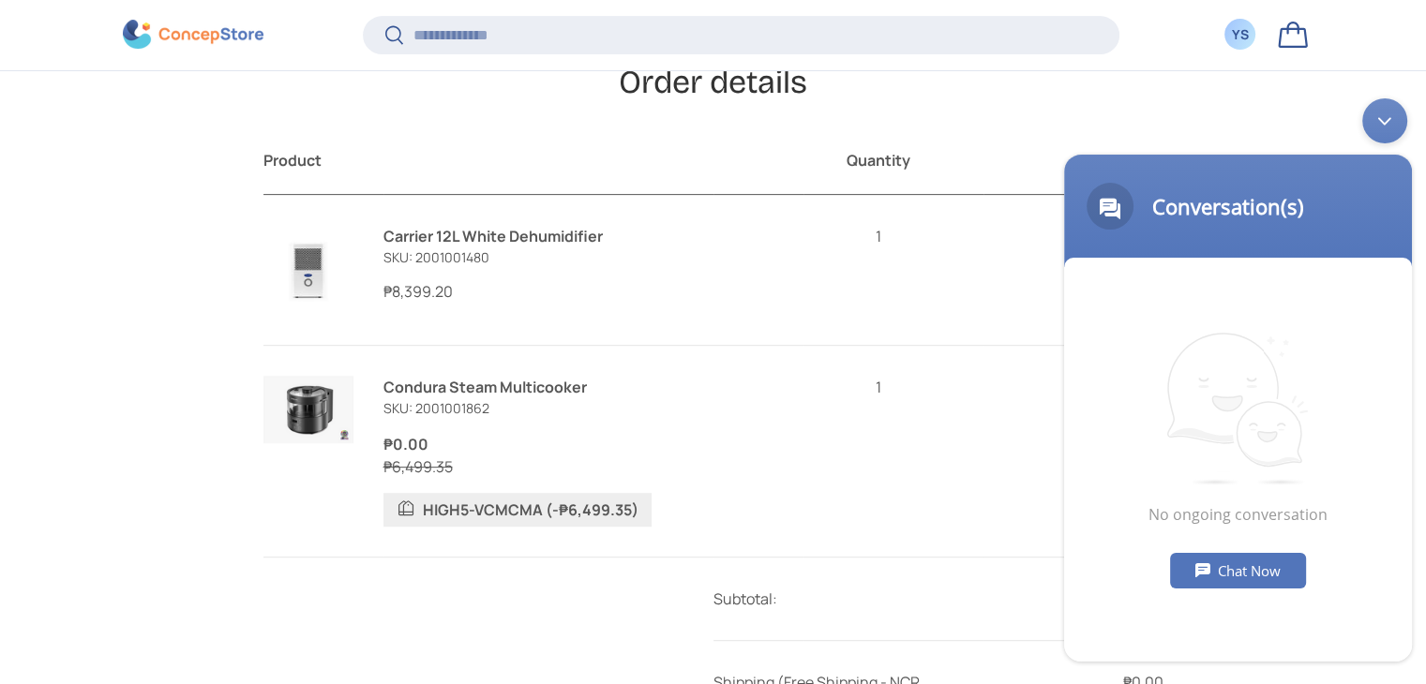
scroll to position [0, 0]
click at [1223, 567] on div "Chat Now" at bounding box center [1238, 570] width 136 height 36
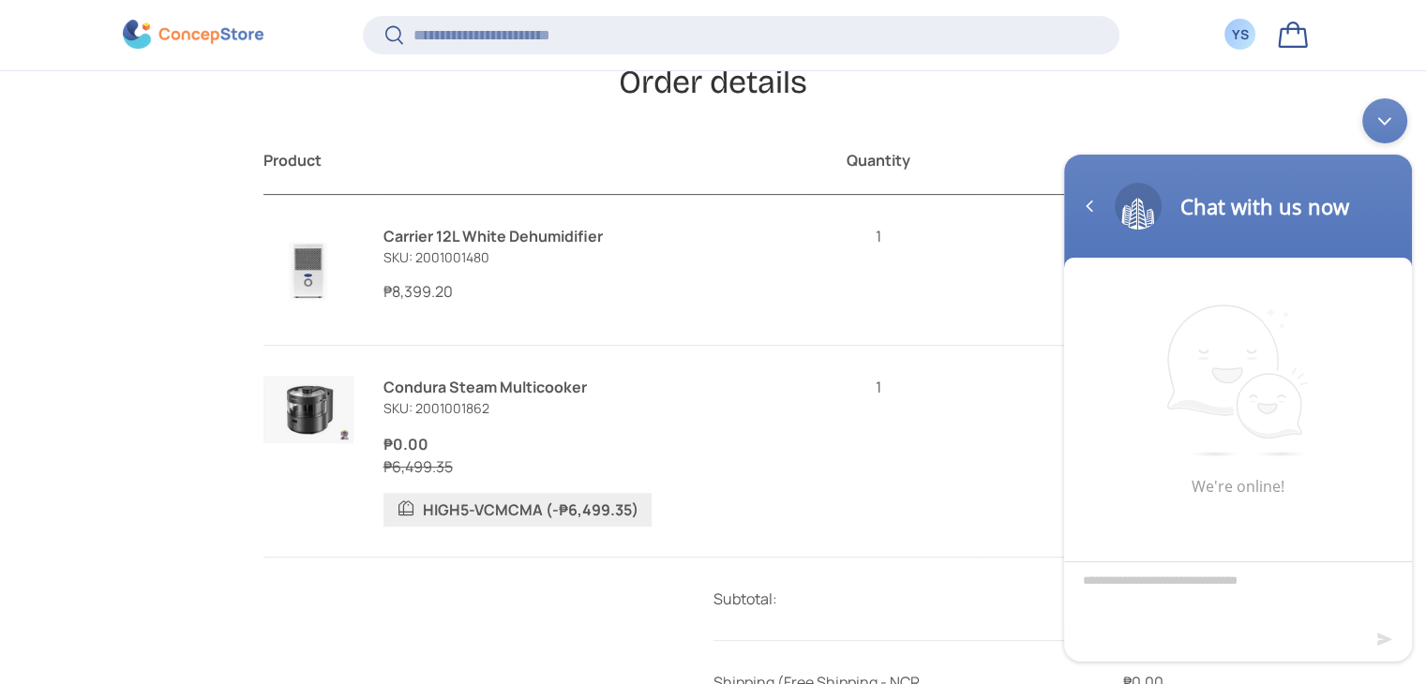
click at [1139, 587] on textarea "Type your message and hit 'Enter'" at bounding box center [1238, 594] width 348 height 66
type textarea "**"
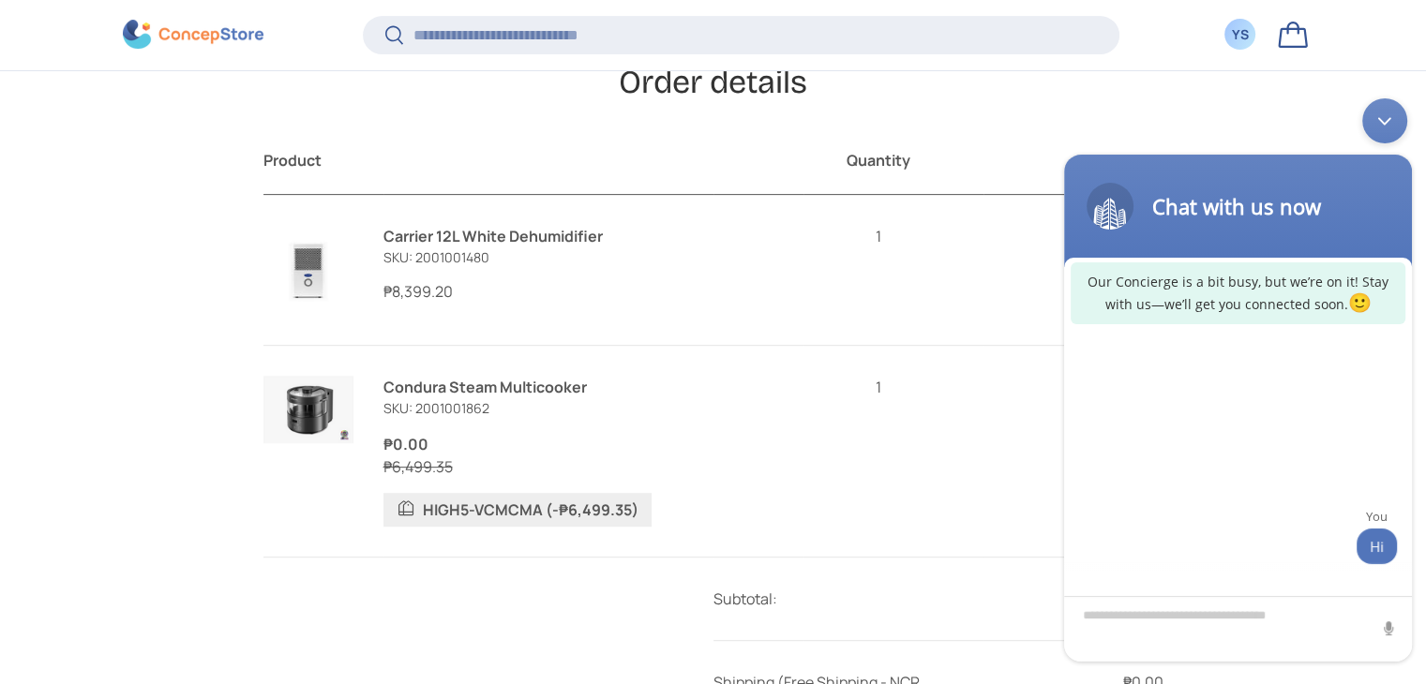
click at [1378, 116] on div "Minimize live chat window" at bounding box center [1384, 120] width 45 height 45
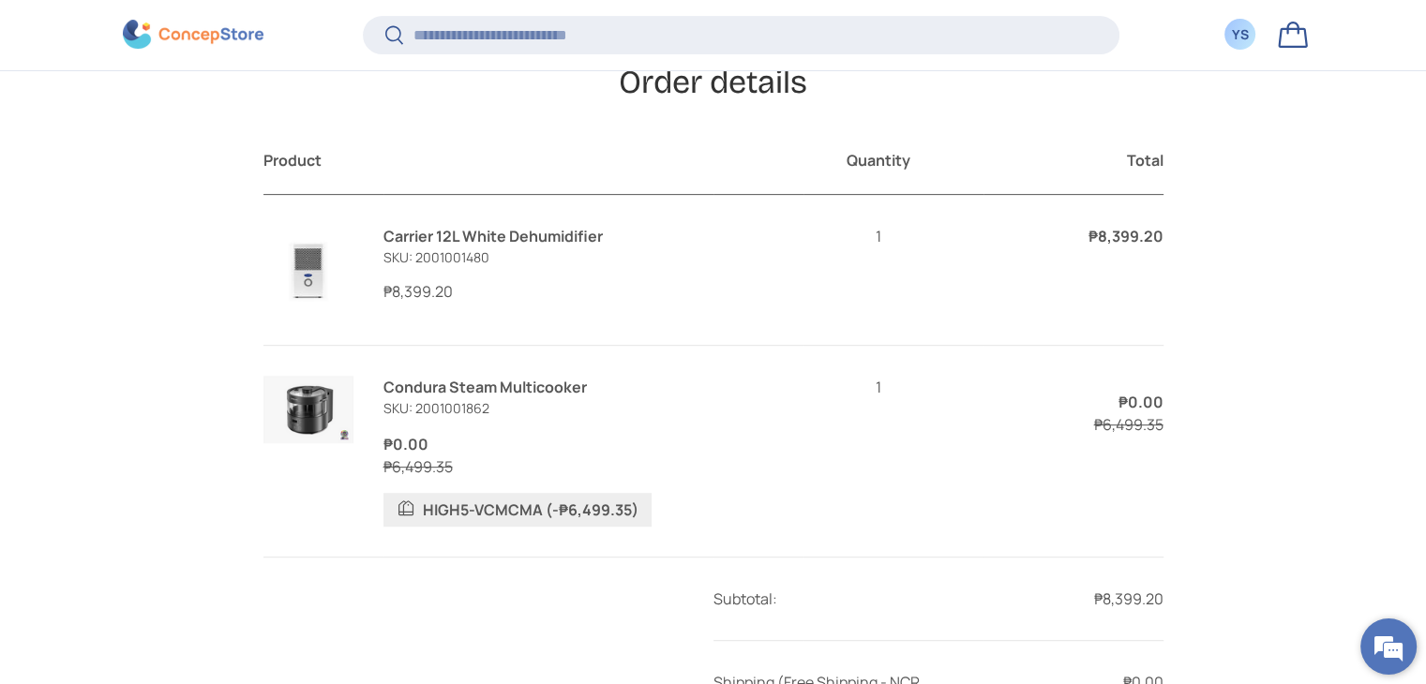
click at [1373, 642] on em at bounding box center [1388, 647] width 51 height 51
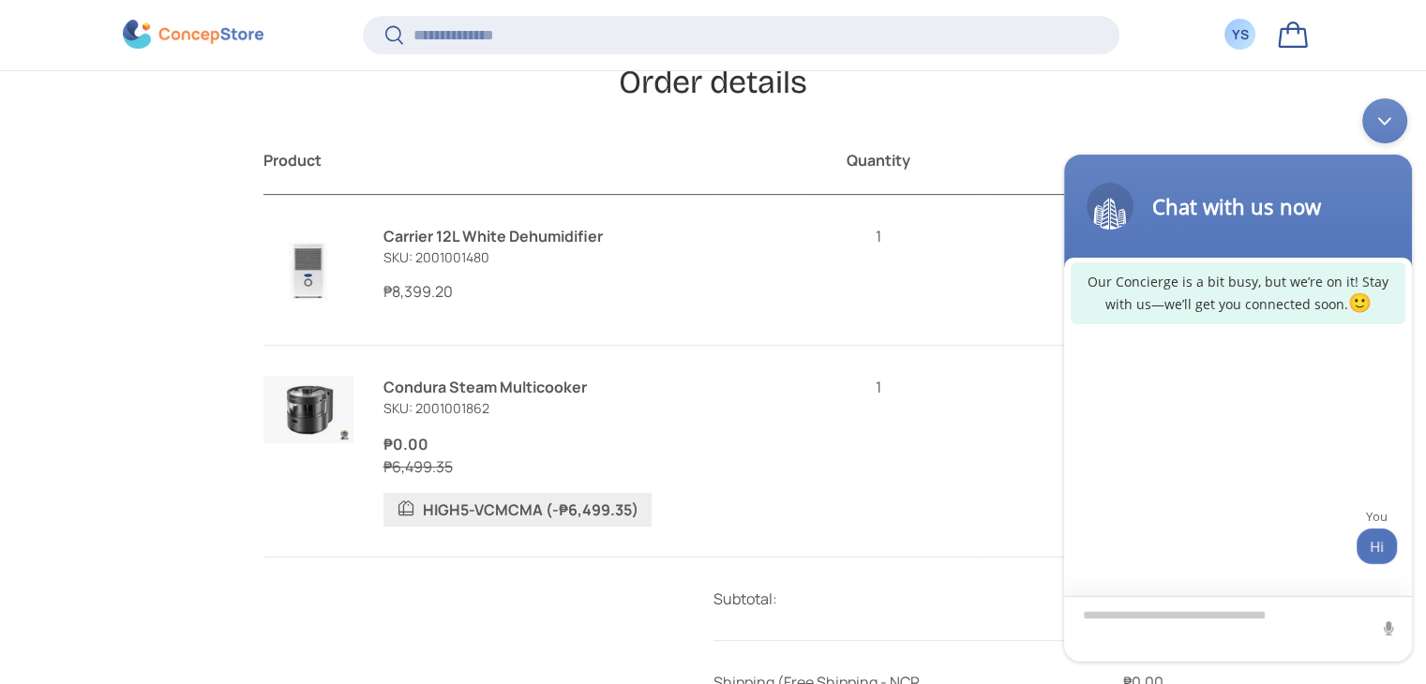
click at [1212, 614] on textarea "Type your message and hit 'Enter'" at bounding box center [1238, 628] width 348 height 66
click at [1198, 619] on textarea "Type your message and hit 'Enter'" at bounding box center [1238, 628] width 348 height 66
click at [1228, 621] on textarea "Type your message and hit 'Enter'" at bounding box center [1238, 628] width 348 height 66
click at [1208, 621] on textarea "Type your message and hit 'Enter'" at bounding box center [1238, 628] width 348 height 66
click at [1200, 618] on textarea "Type your message and hit 'Enter'" at bounding box center [1238, 628] width 348 height 66
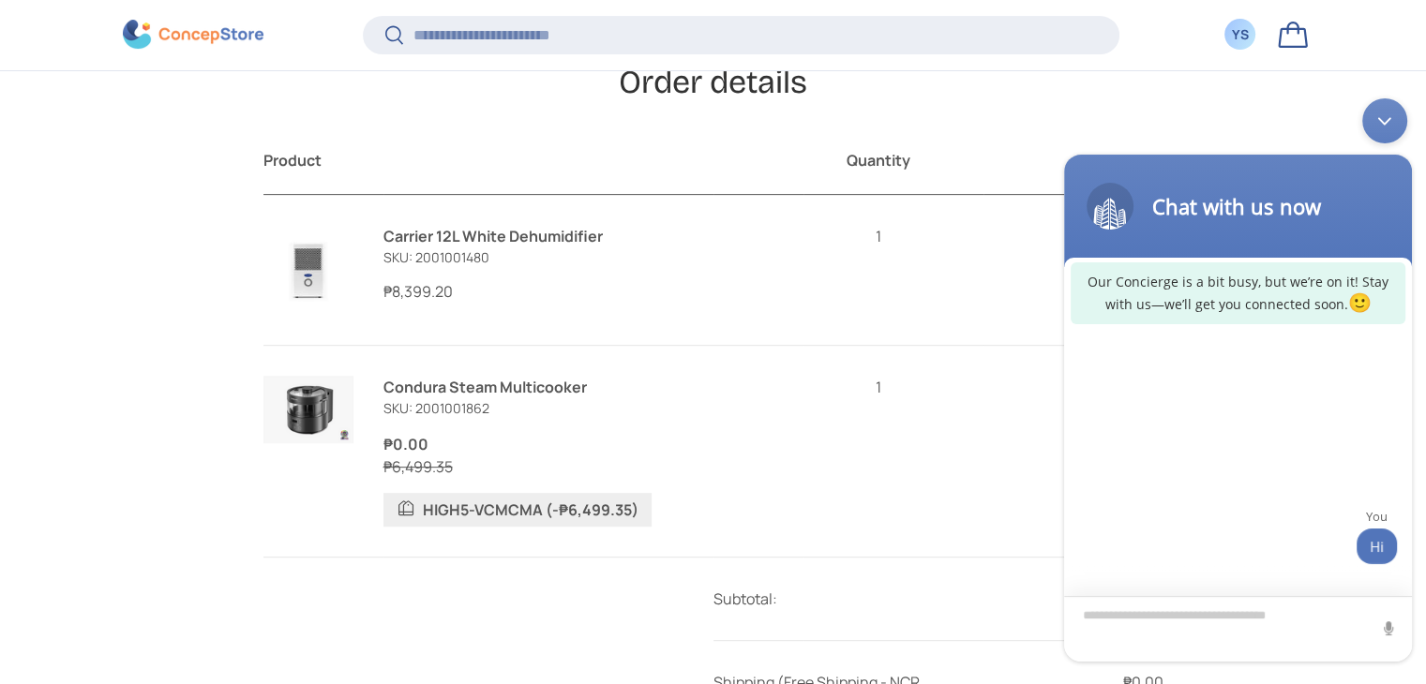
click at [1200, 618] on textarea "Type your message and hit 'Enter'" at bounding box center [1238, 628] width 348 height 66
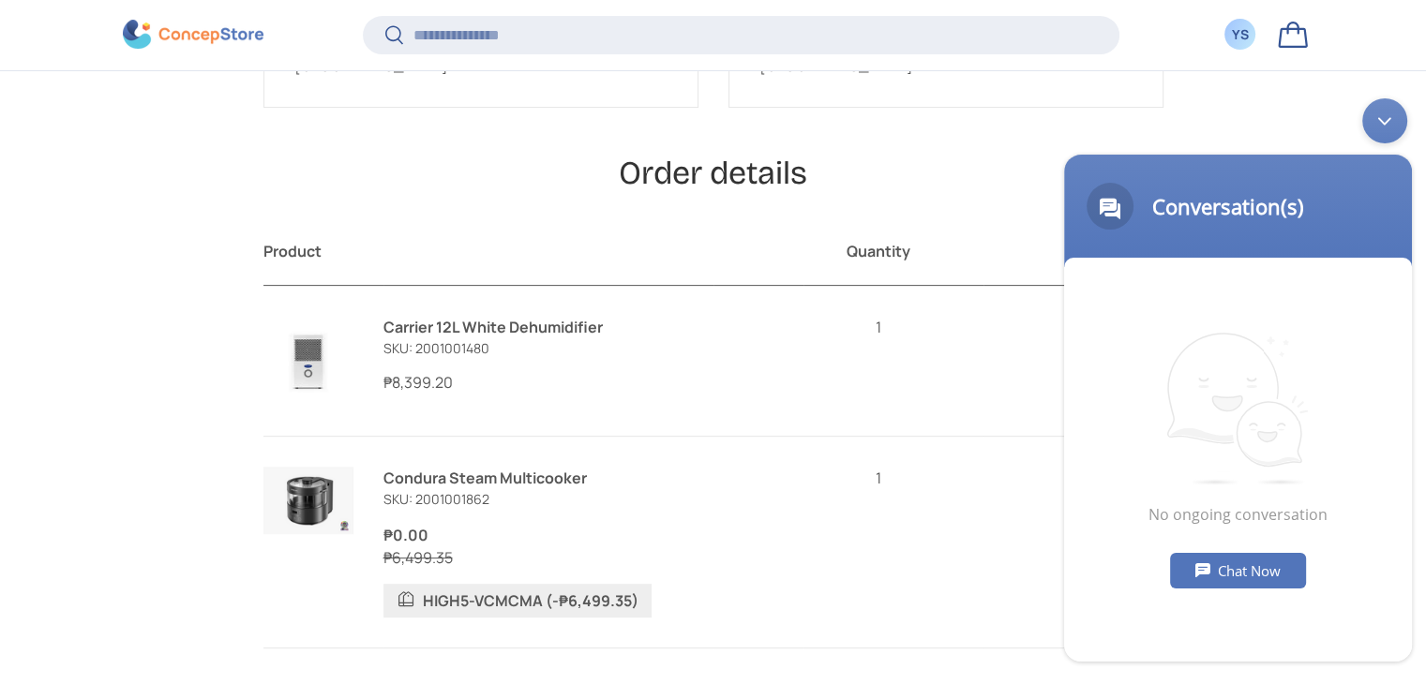
click at [1222, 572] on div "Chat Now" at bounding box center [1238, 570] width 136 height 36
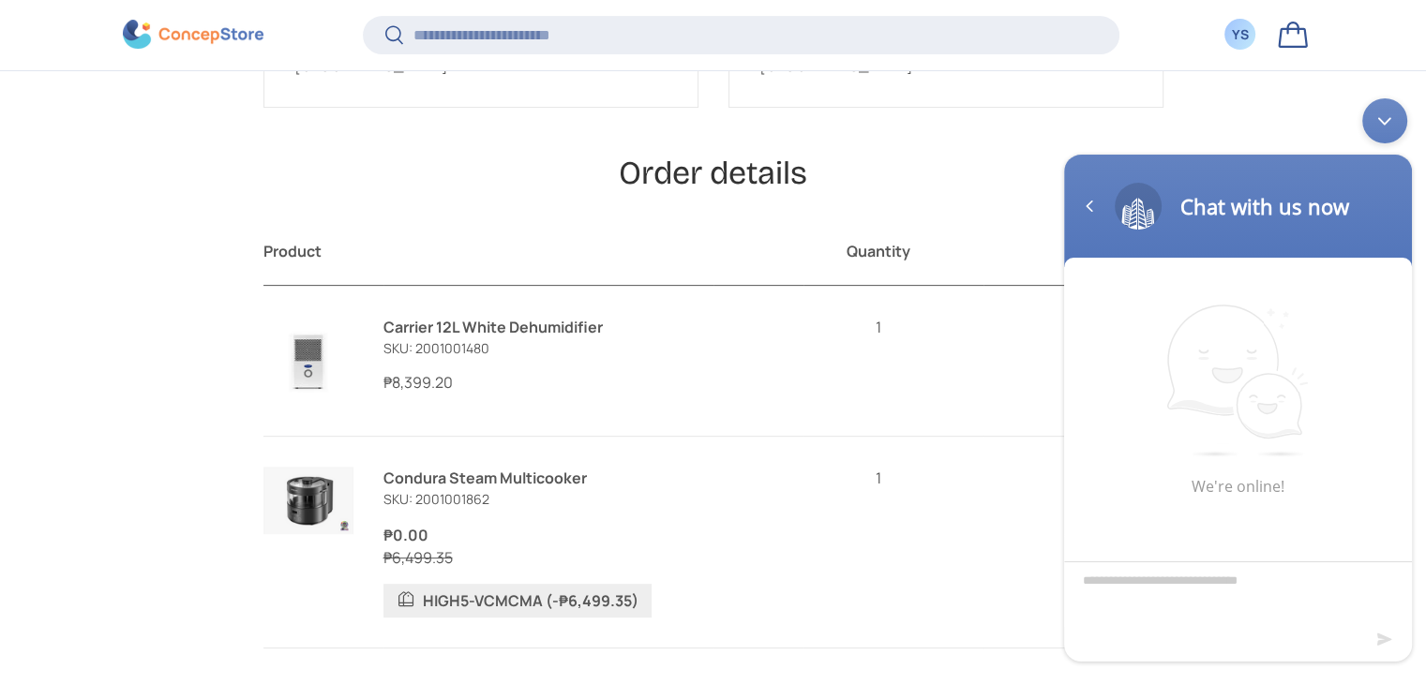
click at [1143, 586] on textarea "Type your message and hit 'Enter'" at bounding box center [1238, 594] width 348 height 66
type textarea "**"
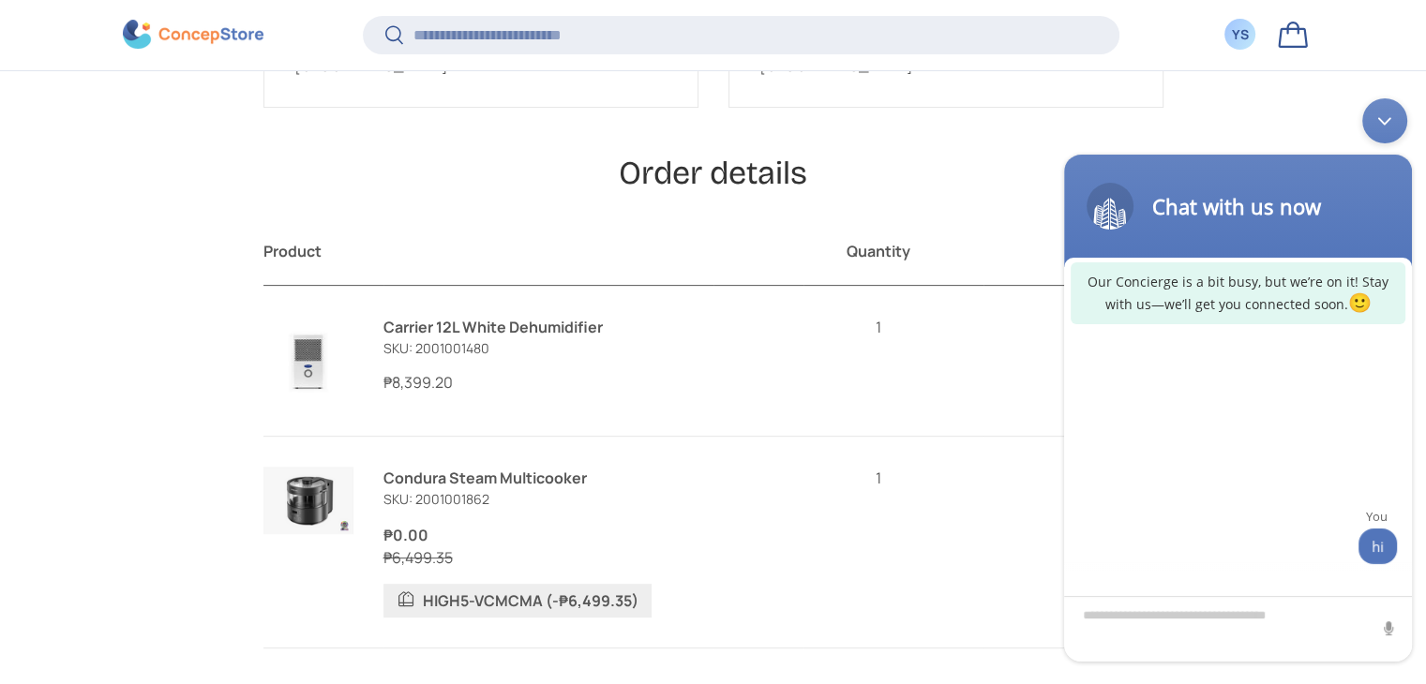
click at [1380, 122] on div "Minimize live chat window" at bounding box center [1384, 120] width 45 height 45
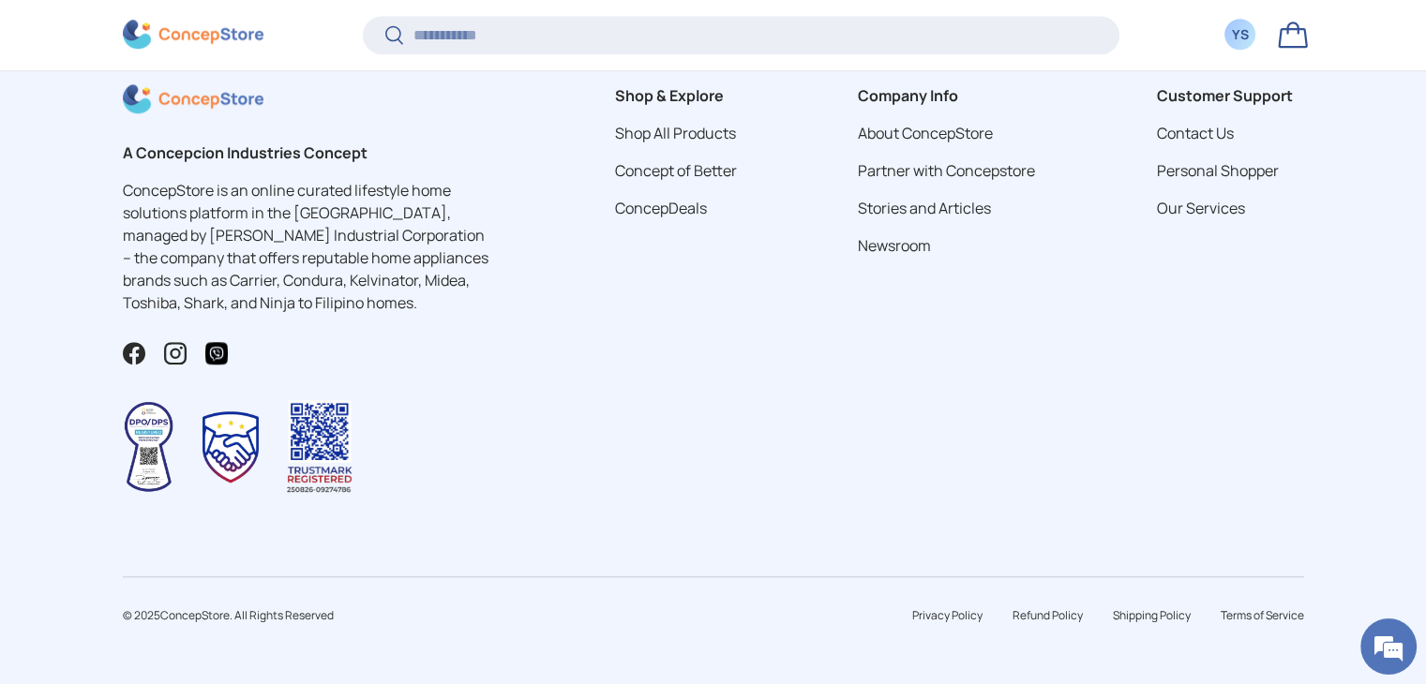
scroll to position [1643, 0]
click at [1152, 612] on link "Shipping Policy" at bounding box center [1152, 616] width 78 height 16
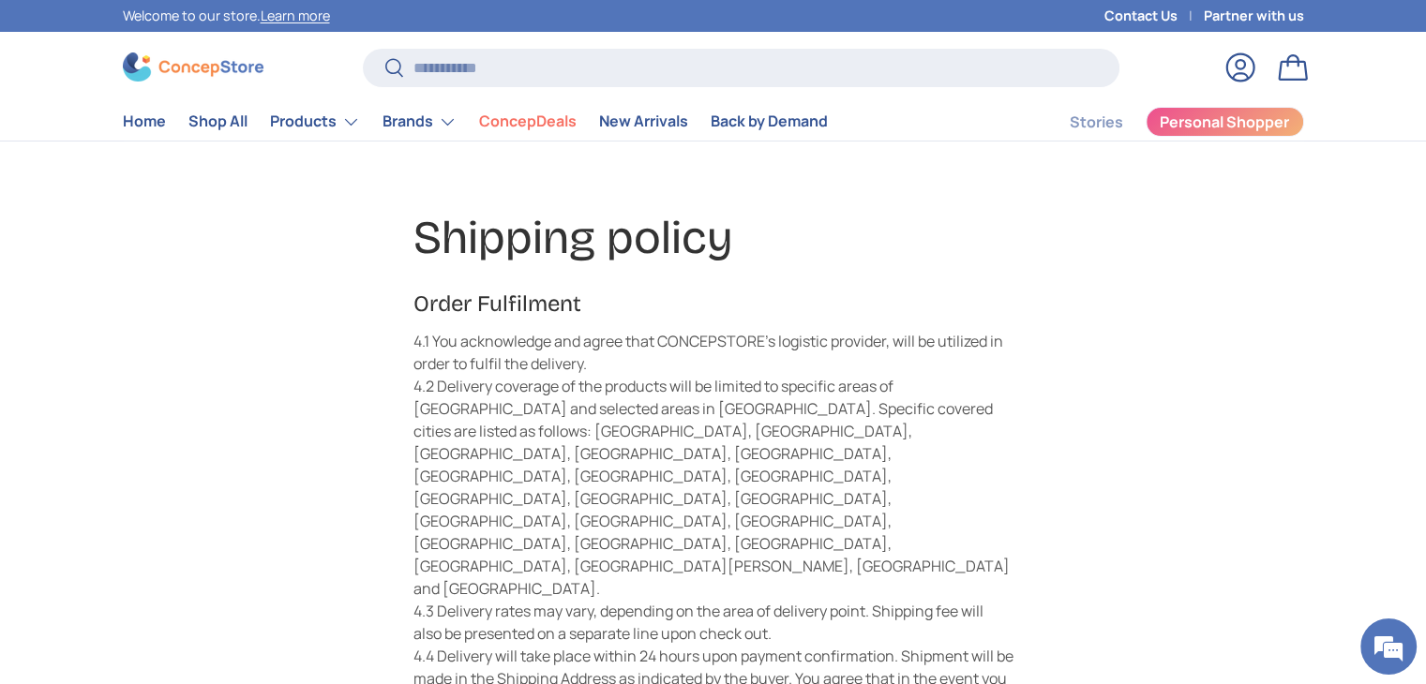
click at [1249, 61] on link "Log in" at bounding box center [1240, 67] width 41 height 41
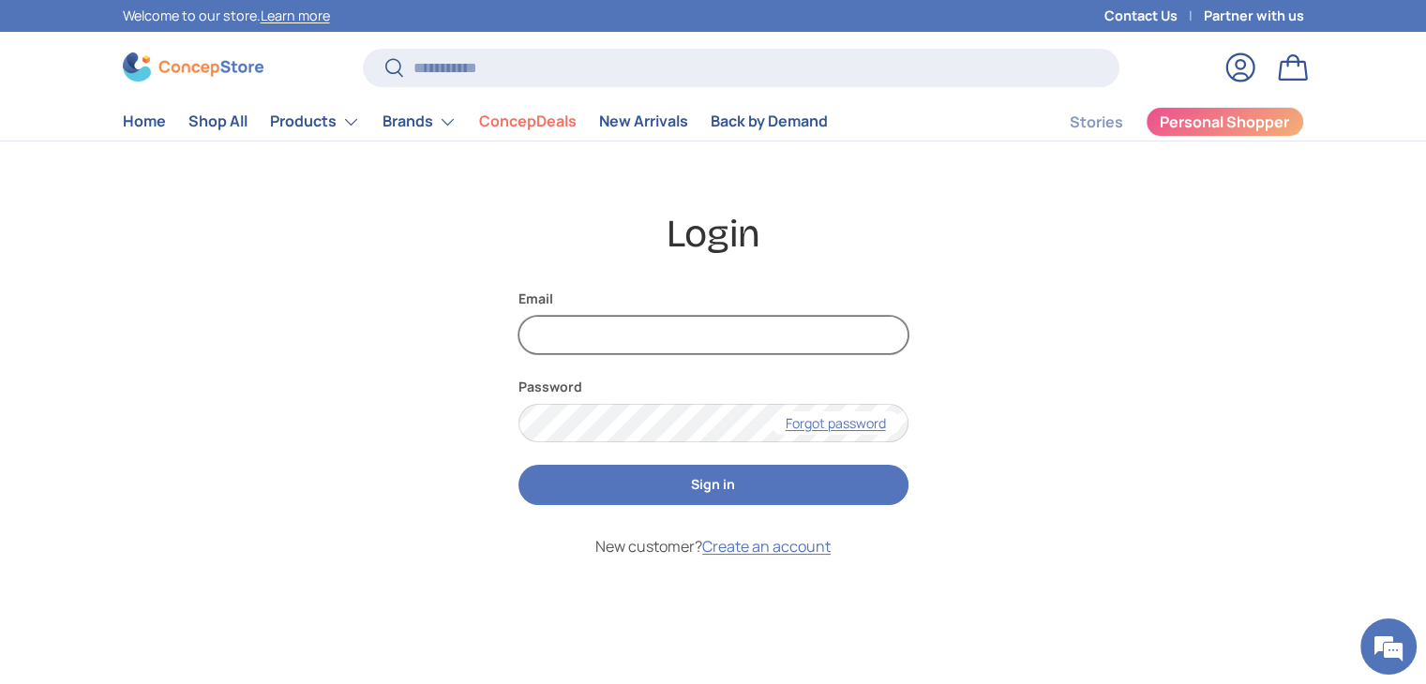
click at [698, 337] on input "Email" at bounding box center [713, 335] width 390 height 38
type input "**********"
click at [518, 465] on button "Sign in" at bounding box center [713, 485] width 390 height 40
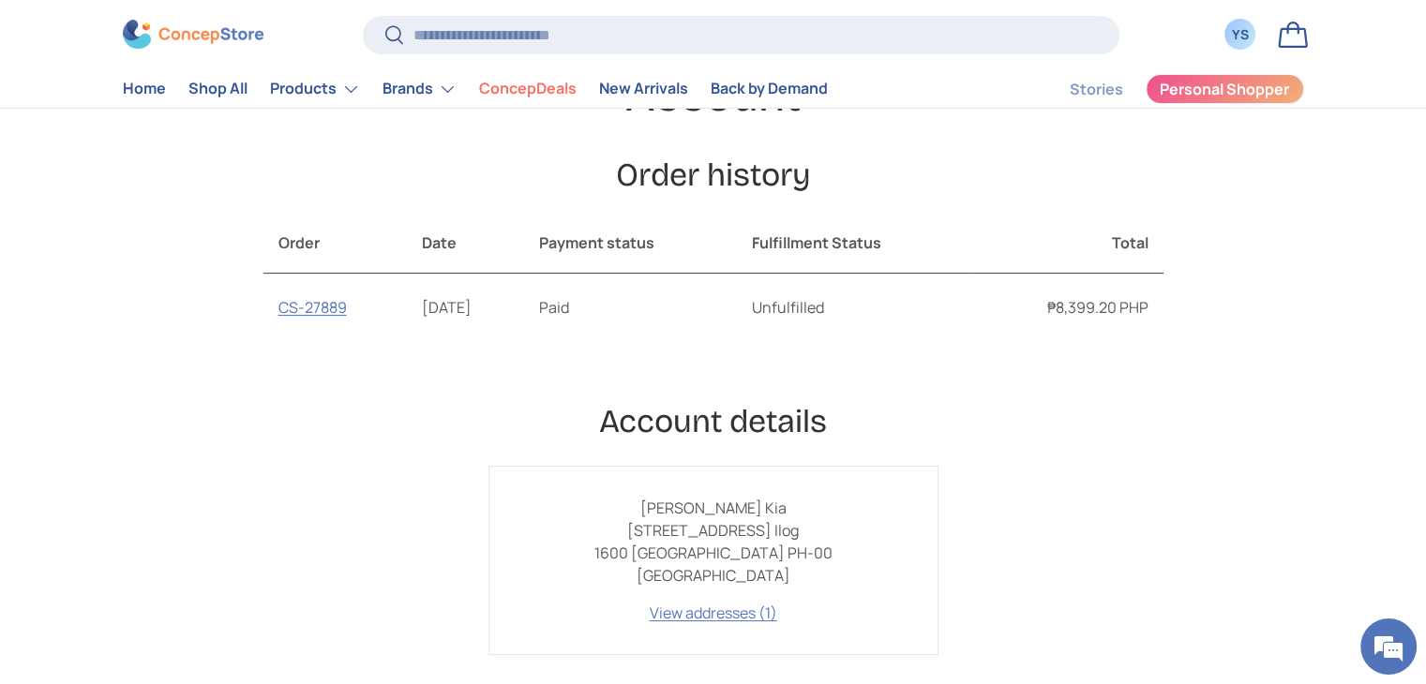
scroll to position [188, 0]
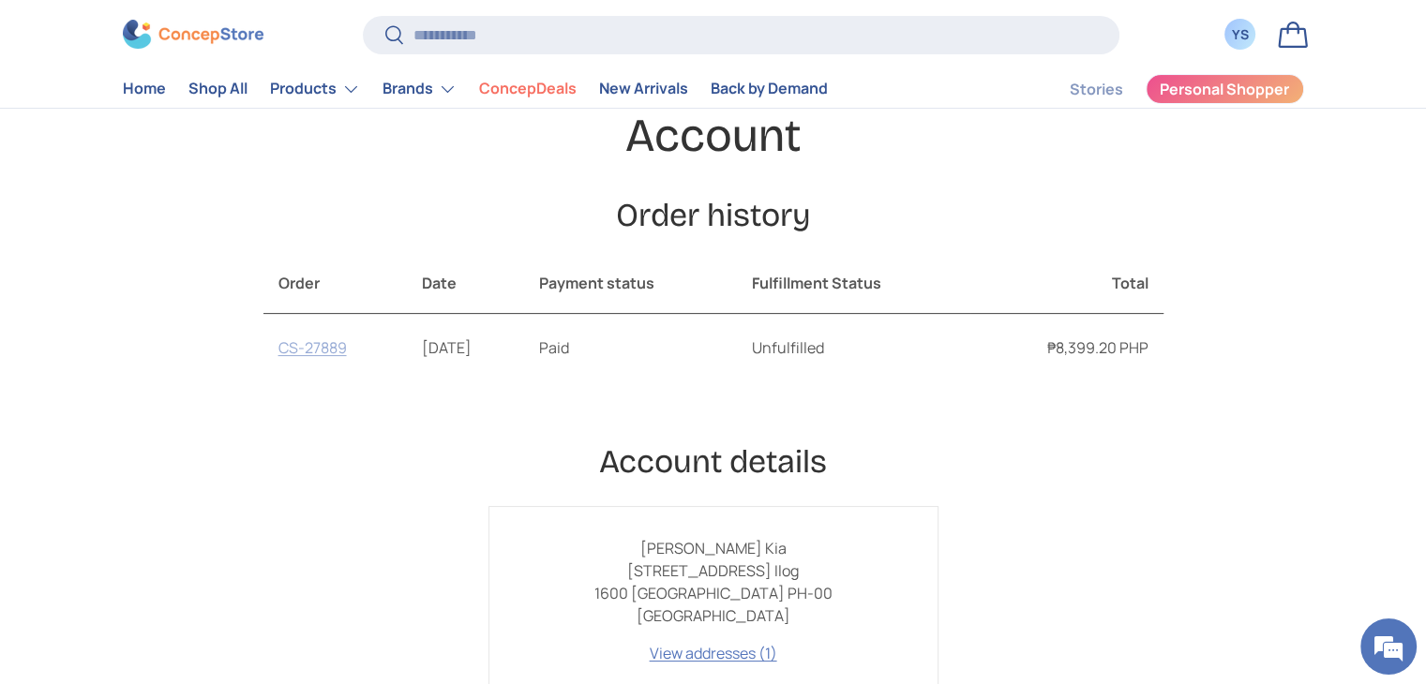
click at [323, 353] on link "CS-27889" at bounding box center [312, 348] width 68 height 21
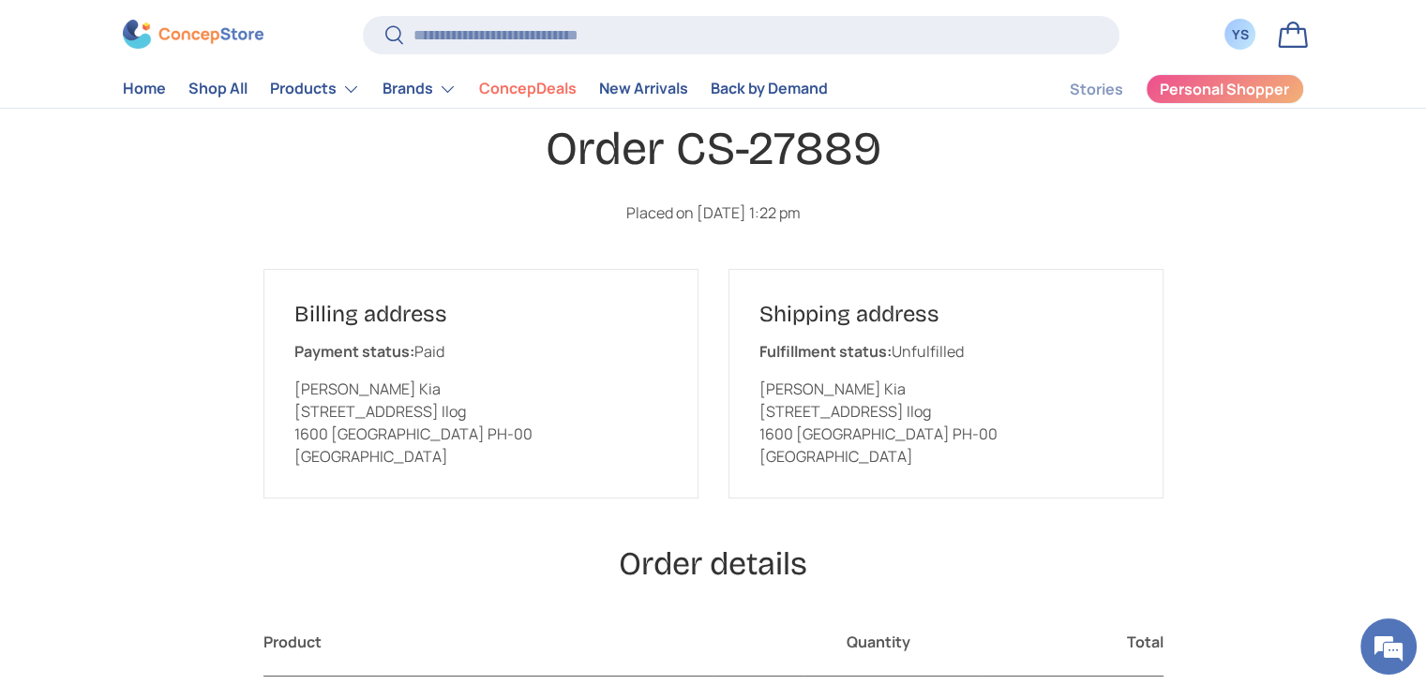
scroll to position [94, 0]
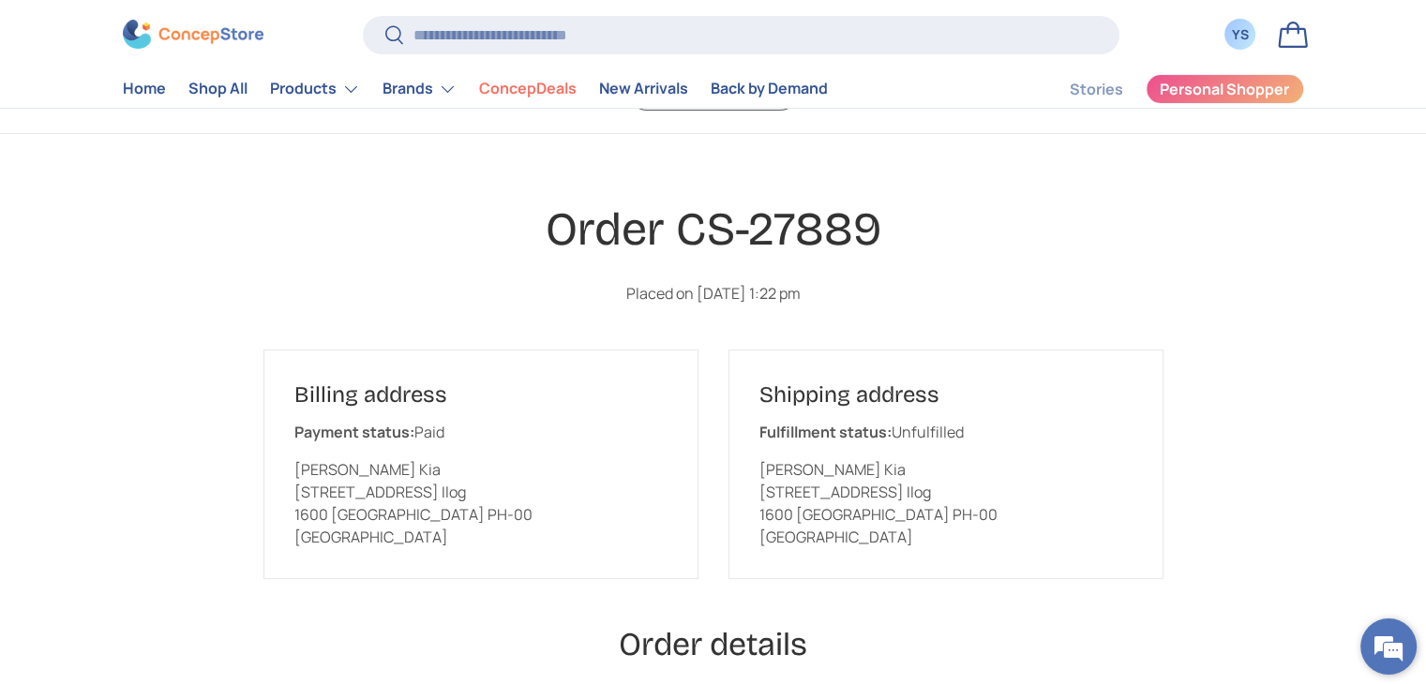
click at [1387, 656] on em at bounding box center [1388, 647] width 51 height 51
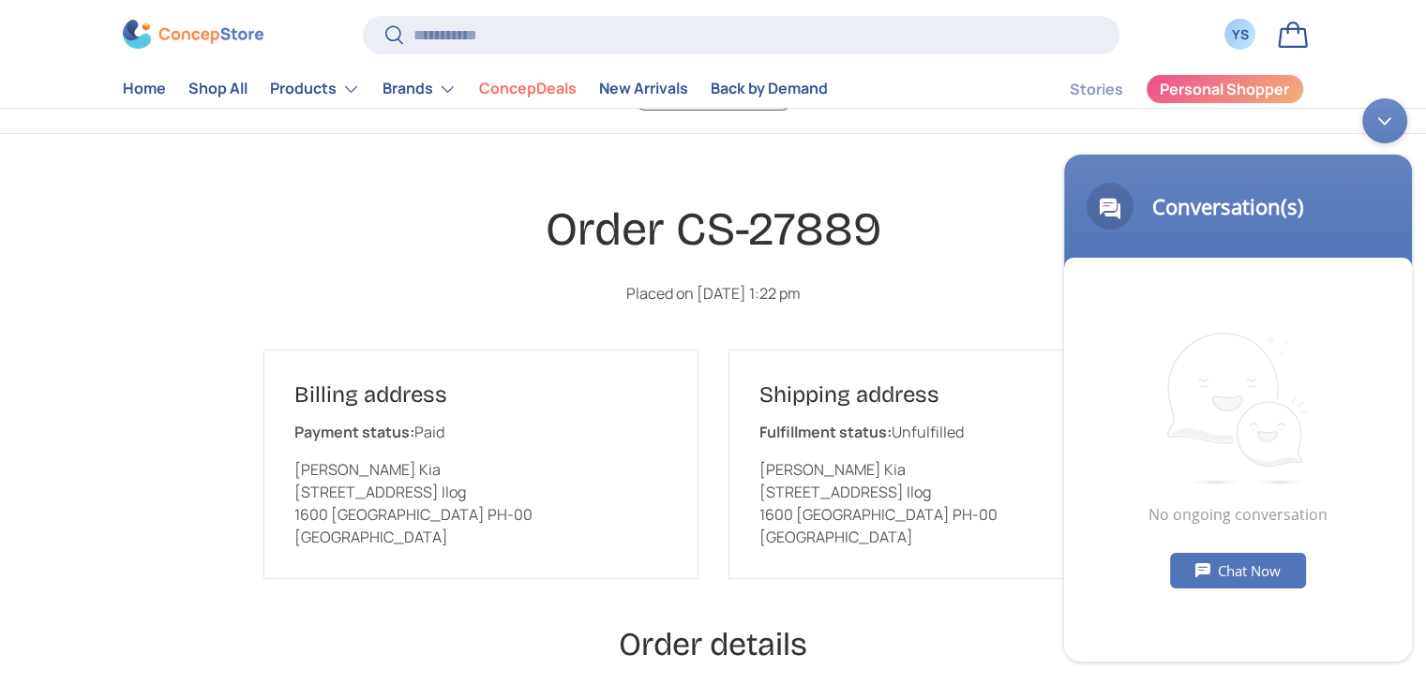
click at [1206, 568] on div "Chat Now" at bounding box center [1238, 570] width 136 height 36
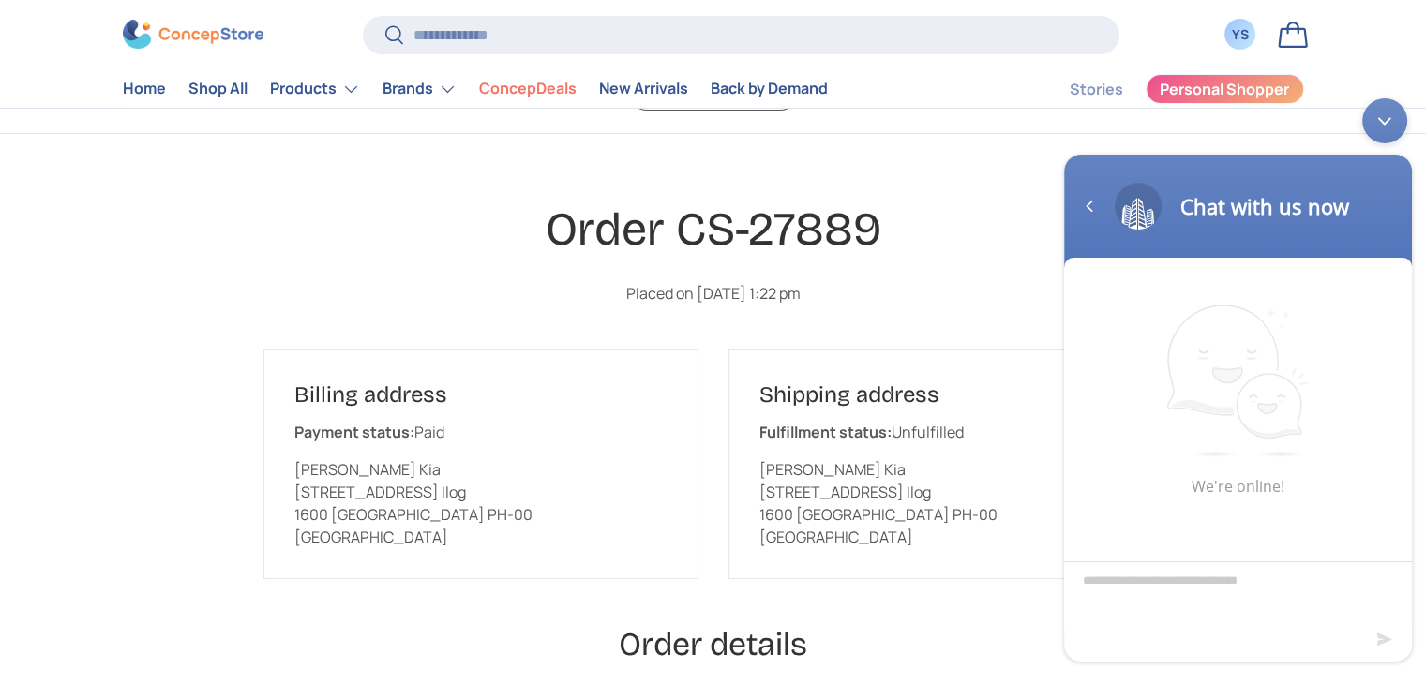
click at [1200, 600] on textarea "Type your message and hit 'Enter'" at bounding box center [1238, 594] width 348 height 66
type textarea "*"
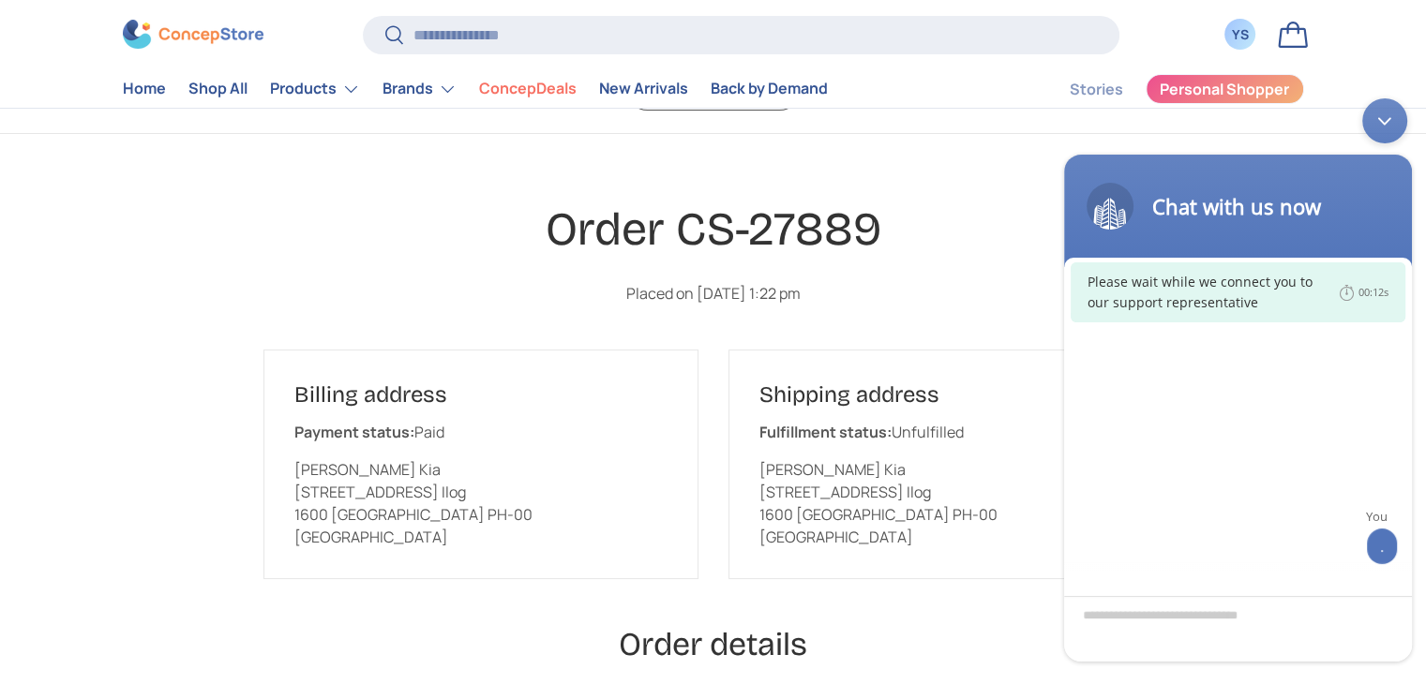
click at [1104, 88] on body "Chat with us now Please wait while we connect you to our support representative…" at bounding box center [1238, 379] width 367 height 582
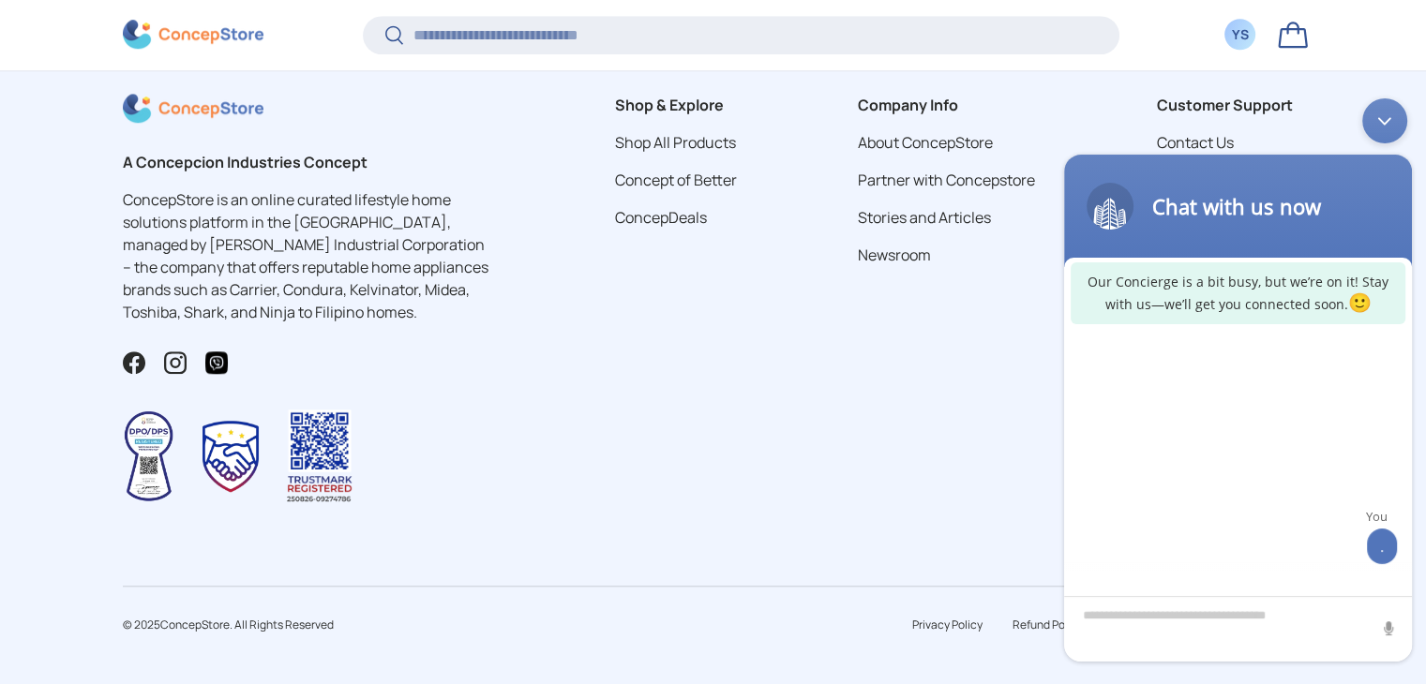
scroll to position [1643, 0]
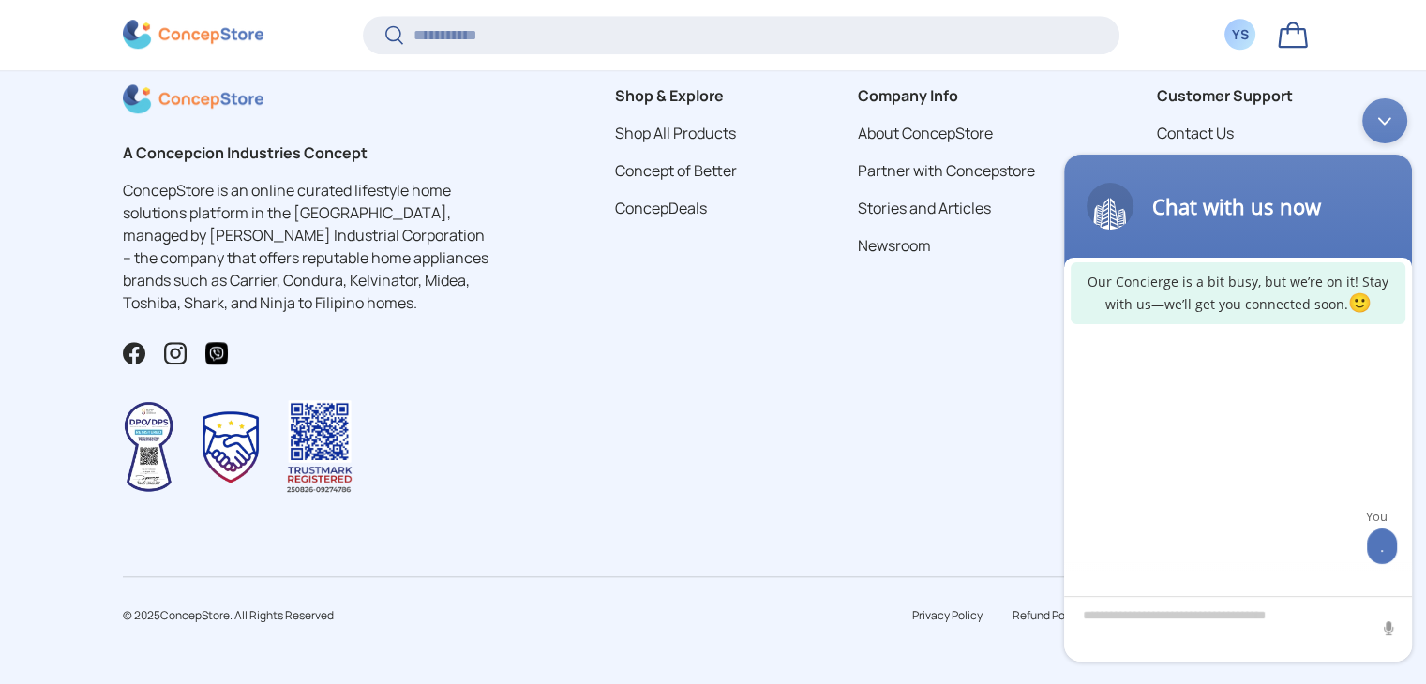
click at [330, 453] on img at bounding box center [320, 447] width 66 height 95
click at [146, 444] on img at bounding box center [149, 446] width 52 height 93
click at [1392, 113] on div "Minimize live chat window" at bounding box center [1384, 120] width 45 height 45
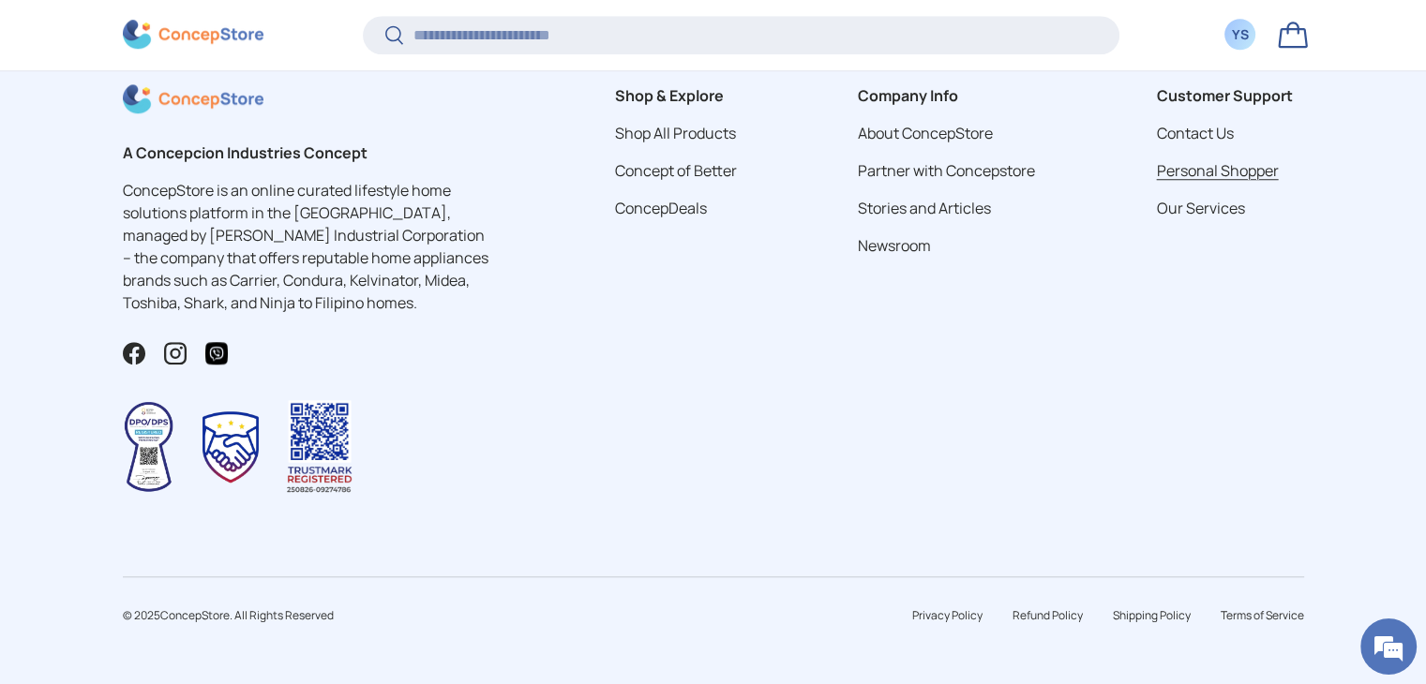
click at [1203, 167] on link "Personal Shopper" at bounding box center [1217, 170] width 122 height 21
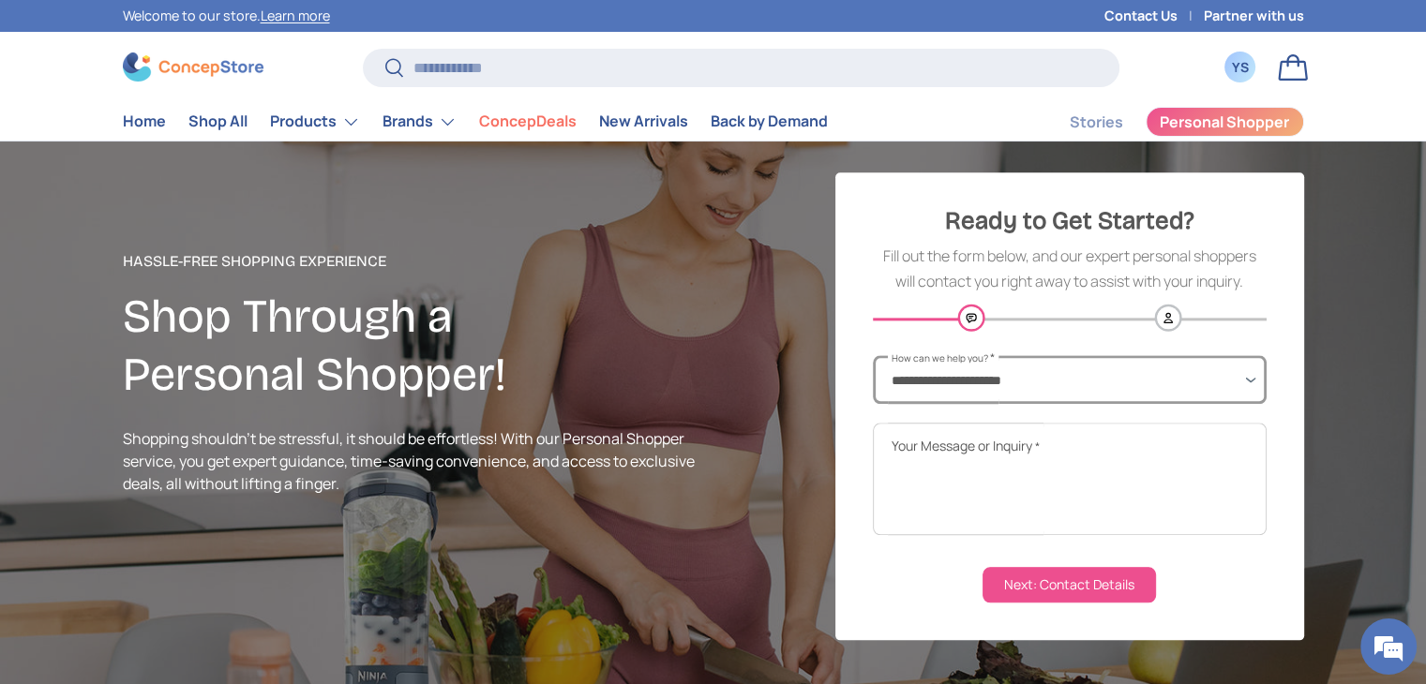
click at [1245, 372] on select "**********" at bounding box center [1070, 379] width 394 height 49
select select "**********"
click at [873, 355] on select "**********" at bounding box center [1070, 379] width 394 height 49
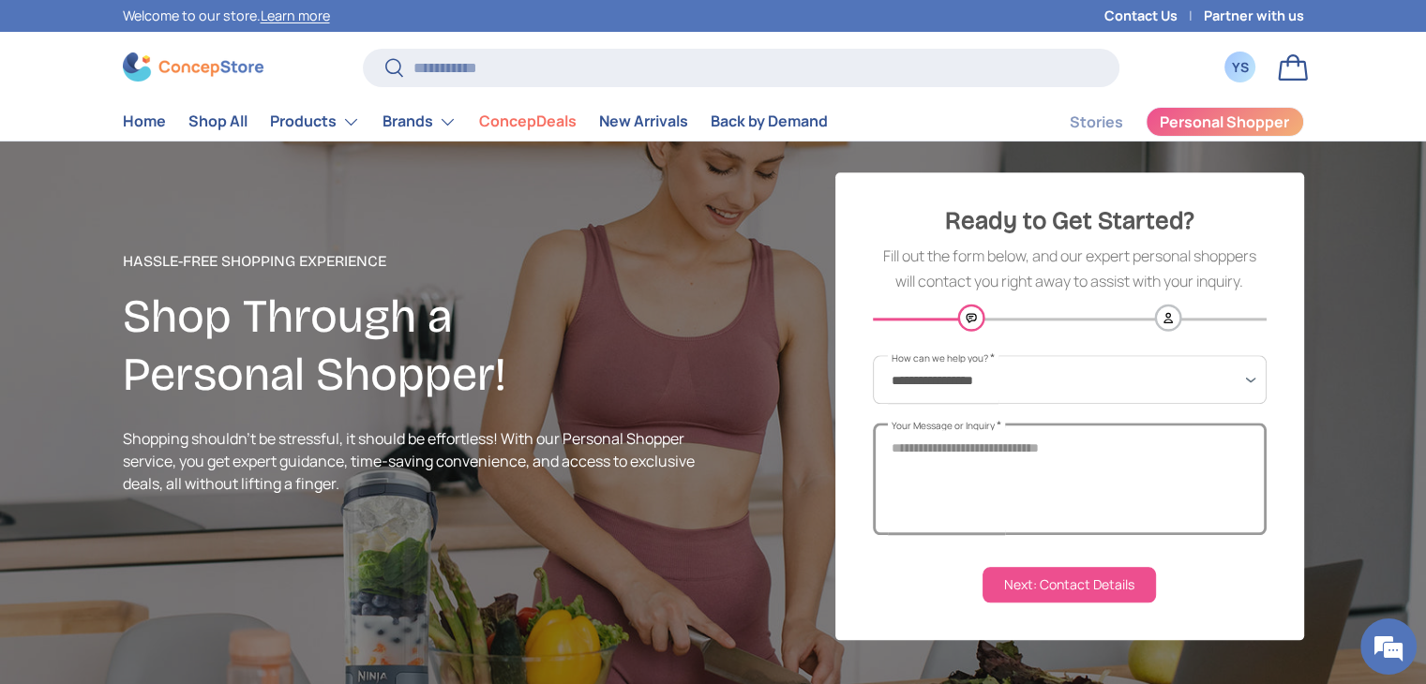
click at [943, 449] on textarea "Your Message or Inquiry *" at bounding box center [1070, 479] width 394 height 113
click at [1070, 379] on select "**********" at bounding box center [1070, 379] width 394 height 49
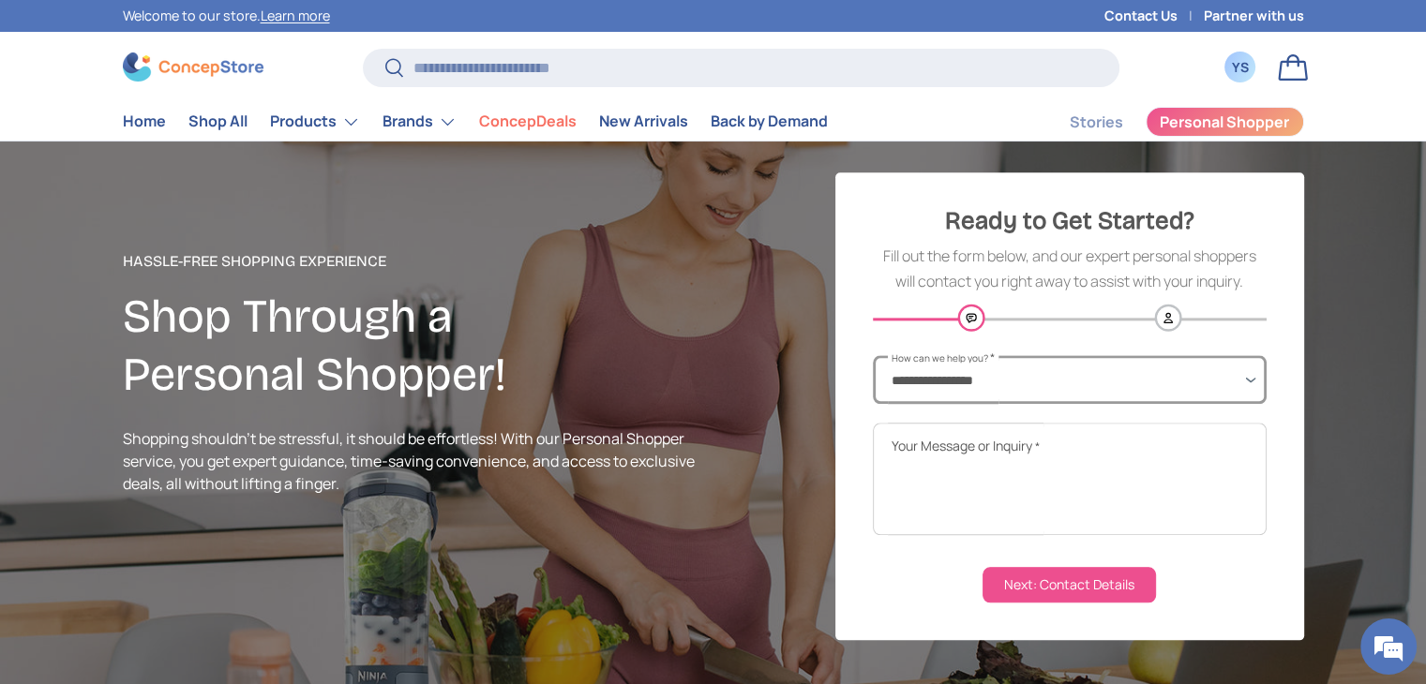
click at [873, 355] on select "**********" at bounding box center [1070, 379] width 394 height 49
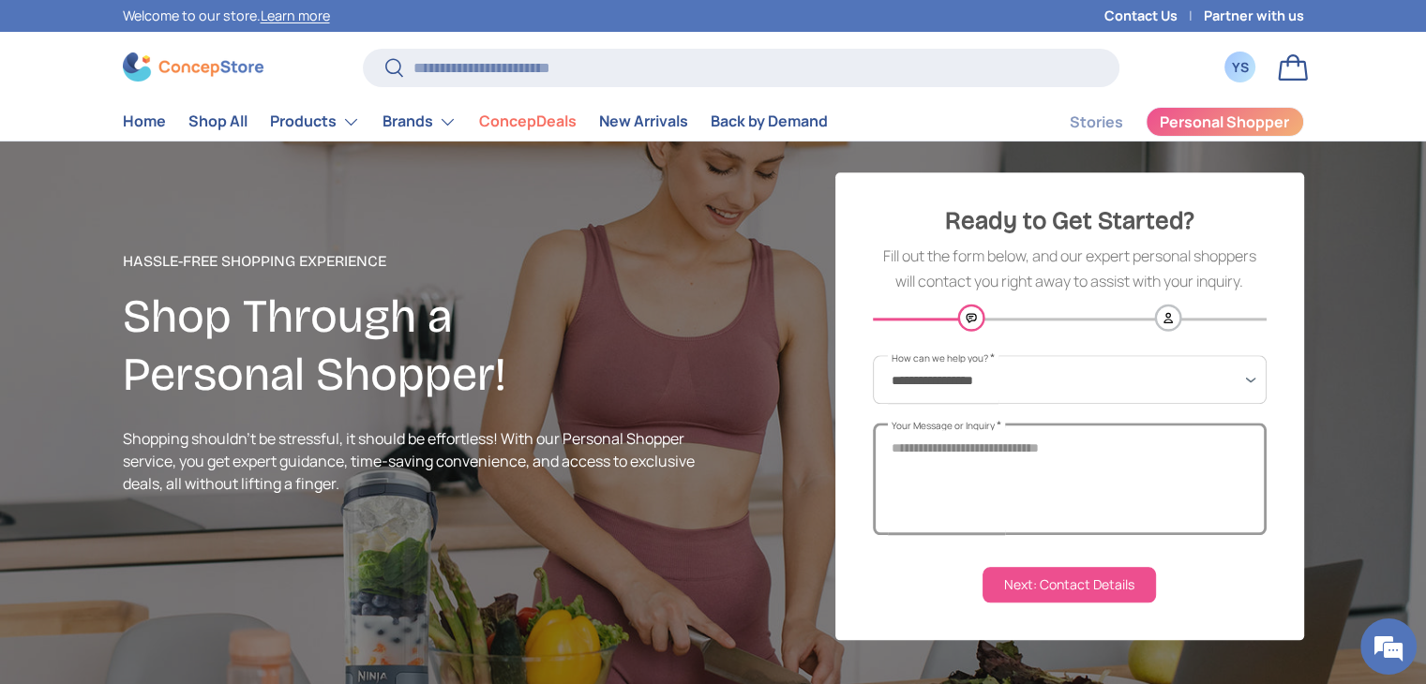
click at [983, 452] on textarea "Your Message or Inquiry *" at bounding box center [1070, 479] width 394 height 113
click at [983, 451] on textarea "Your Message or Inquiry *" at bounding box center [1070, 479] width 394 height 113
click at [977, 452] on textarea "Your Message or Inquiry *" at bounding box center [1070, 479] width 394 height 113
click at [968, 474] on textarea "Your Message or Inquiry *" at bounding box center [1070, 479] width 394 height 113
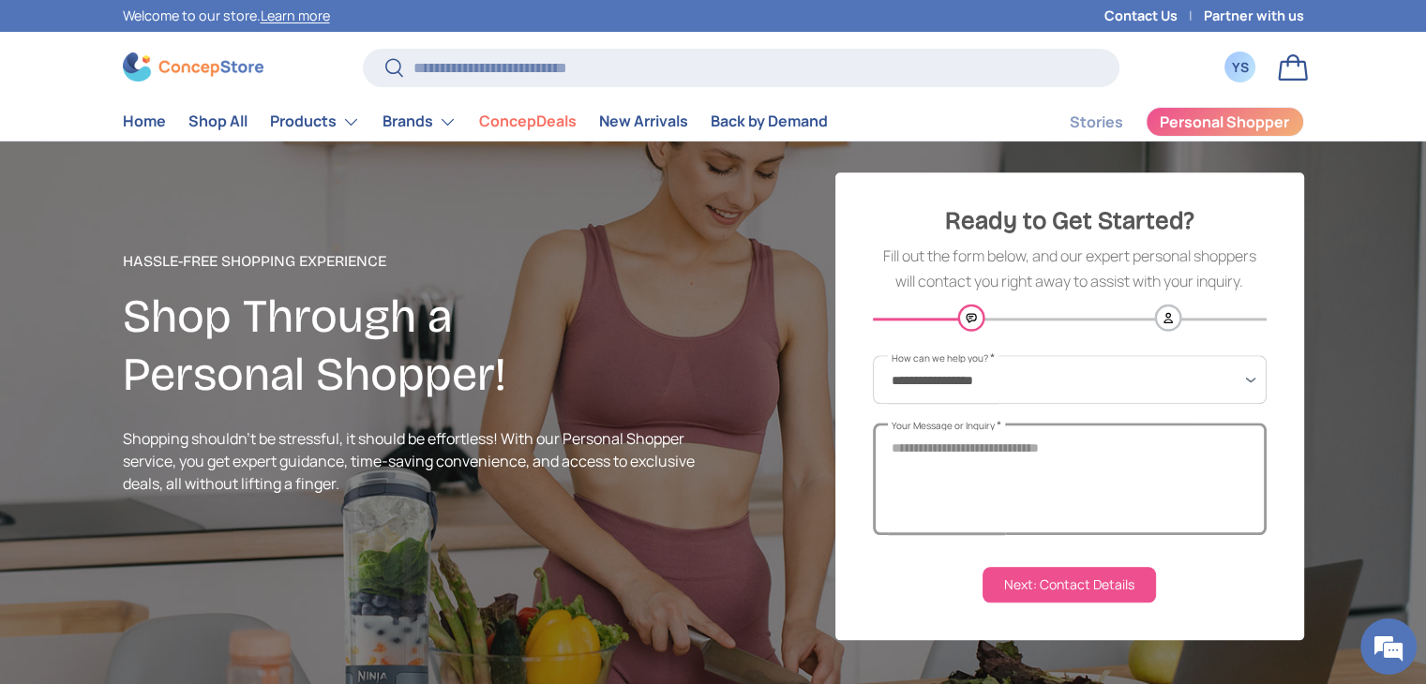
paste textarea "**********"
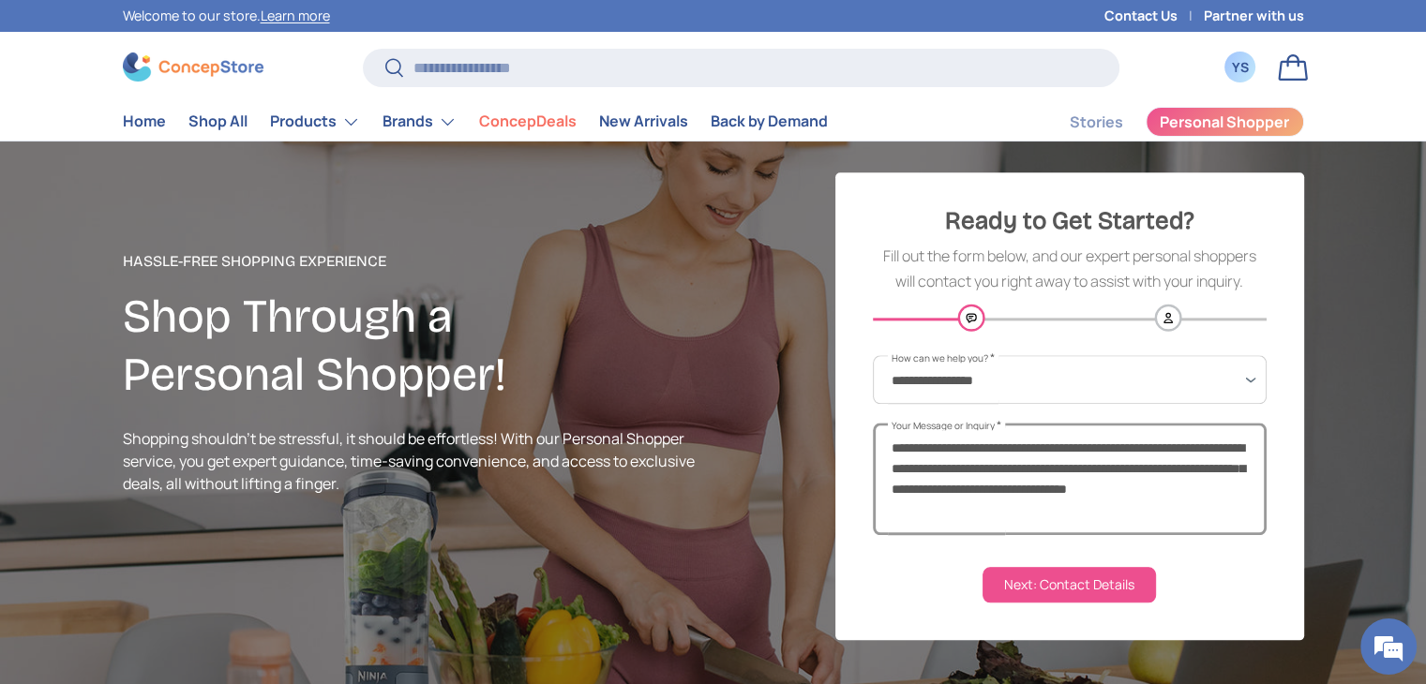
type textarea "**********"
click at [1070, 593] on button "Next: Contact Details" at bounding box center [1069, 585] width 173 height 36
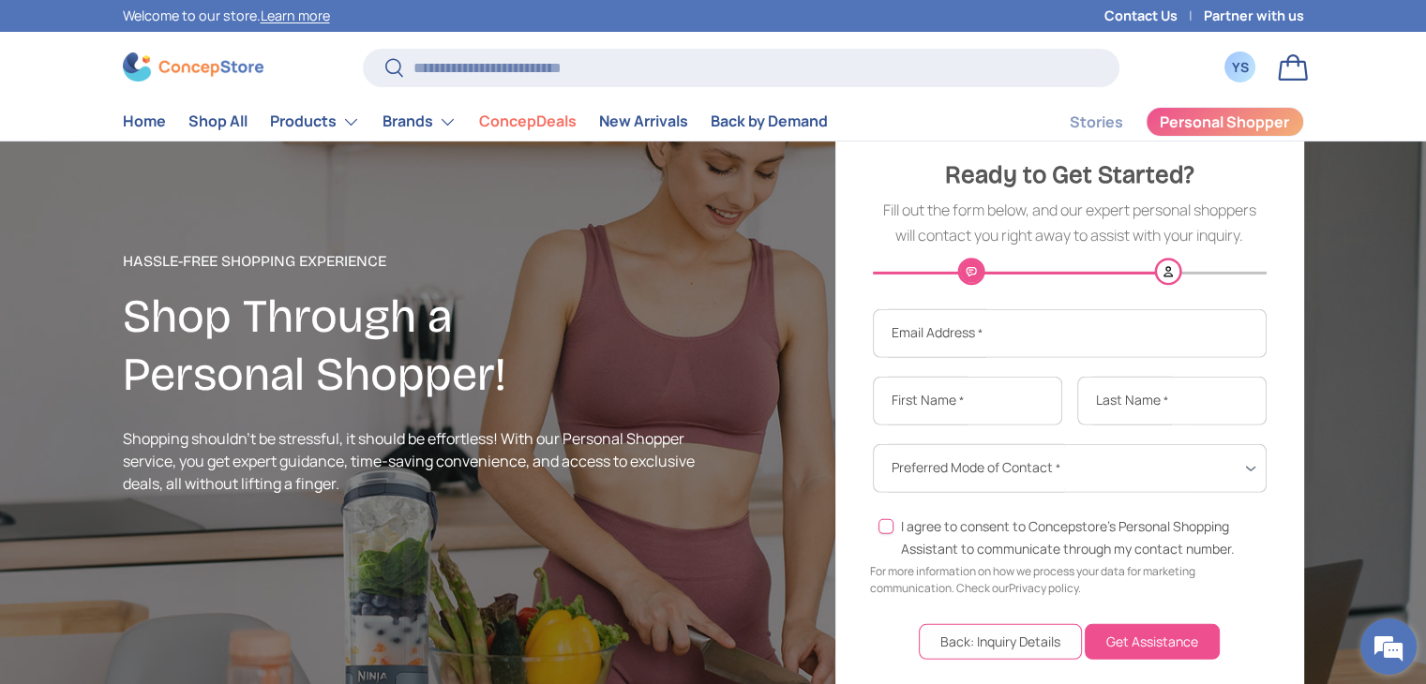
click at [1373, 657] on em at bounding box center [1388, 647] width 51 height 51
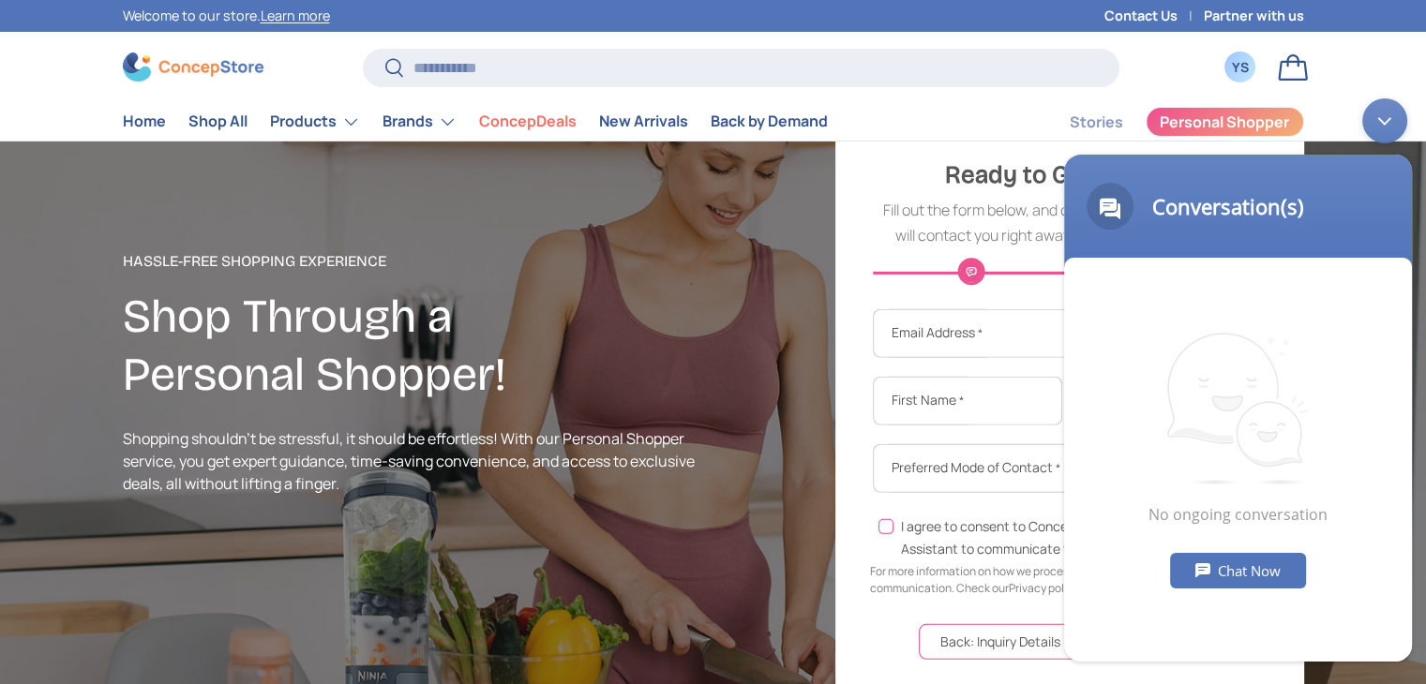
click at [1231, 585] on div "Chat Now" at bounding box center [1238, 570] width 136 height 36
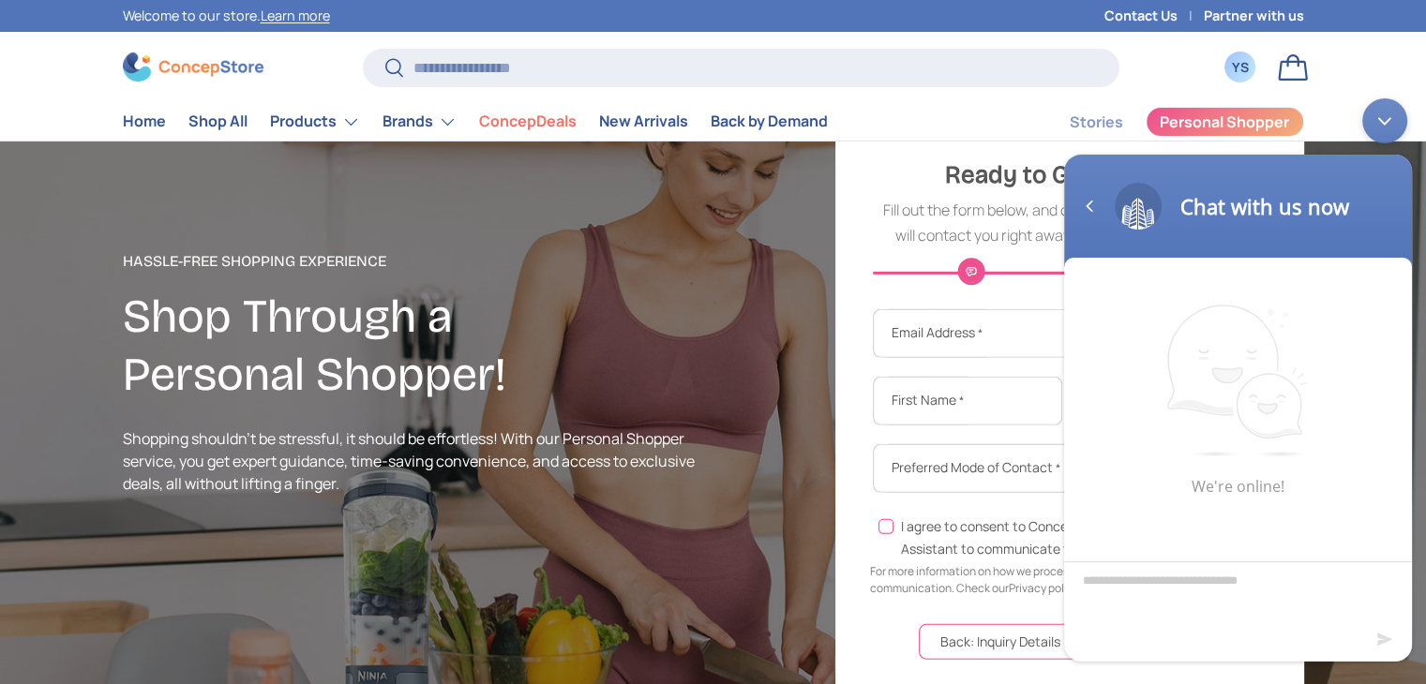
click at [1182, 597] on textarea "Type your message and hit 'Enter'" at bounding box center [1238, 594] width 348 height 66
type textarea "*"
